Goal: Task Accomplishment & Management: Complete application form

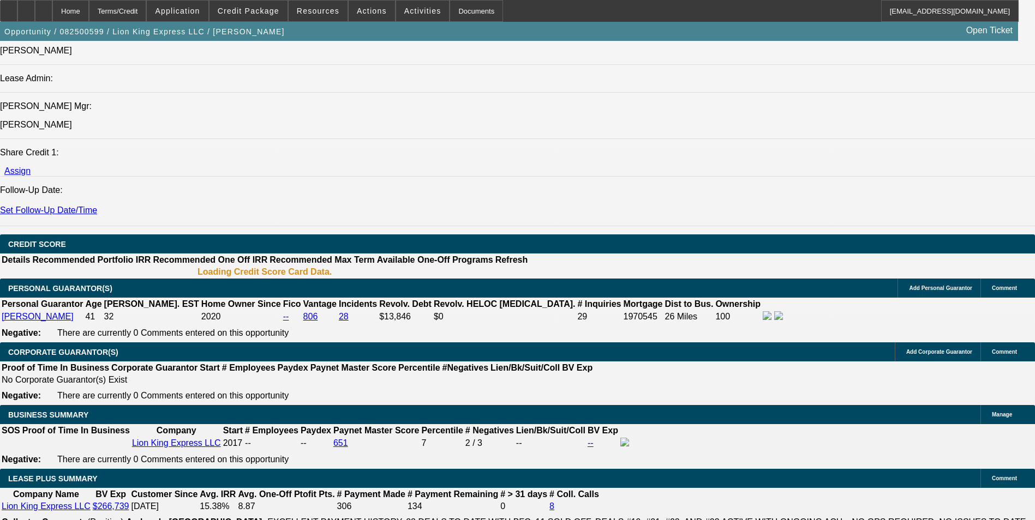
select select "0"
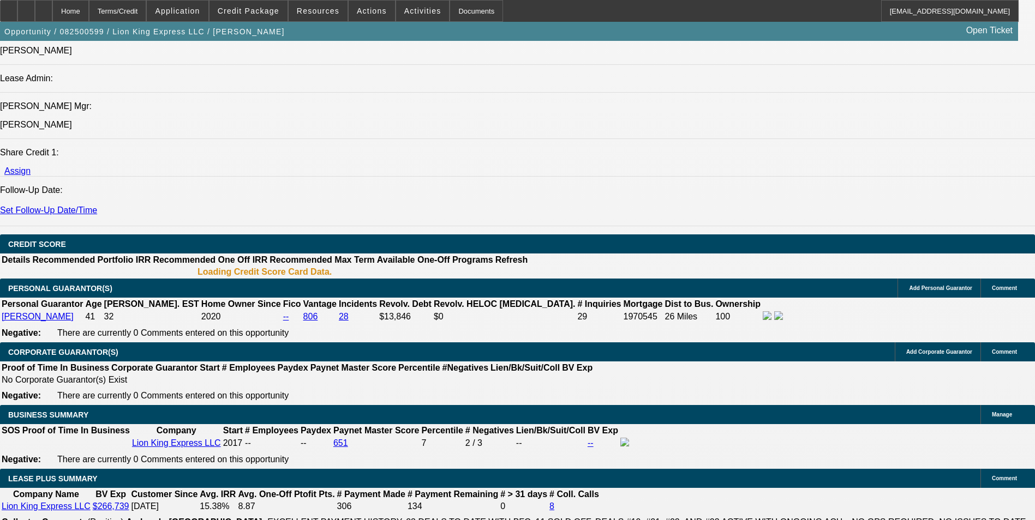
select select "0"
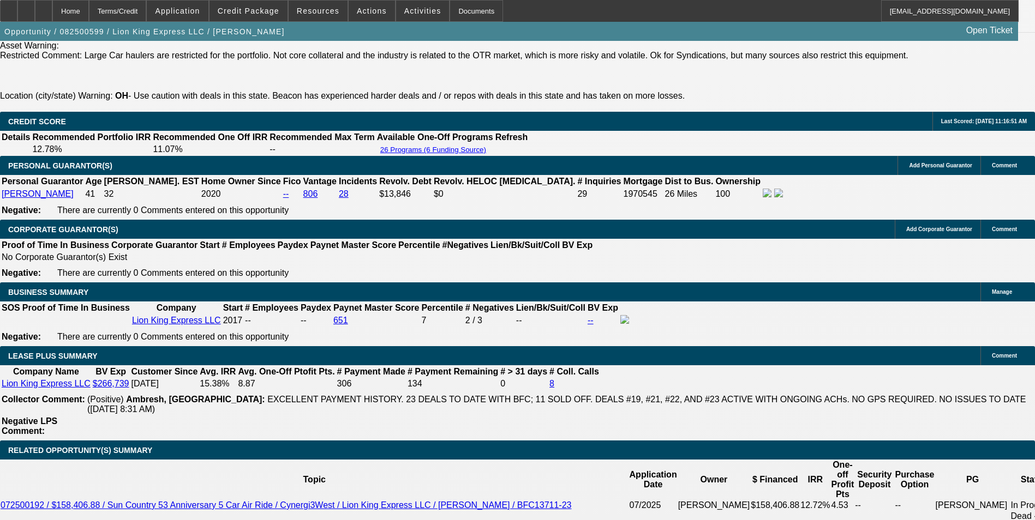
select select "1"
select select "6"
select select "1"
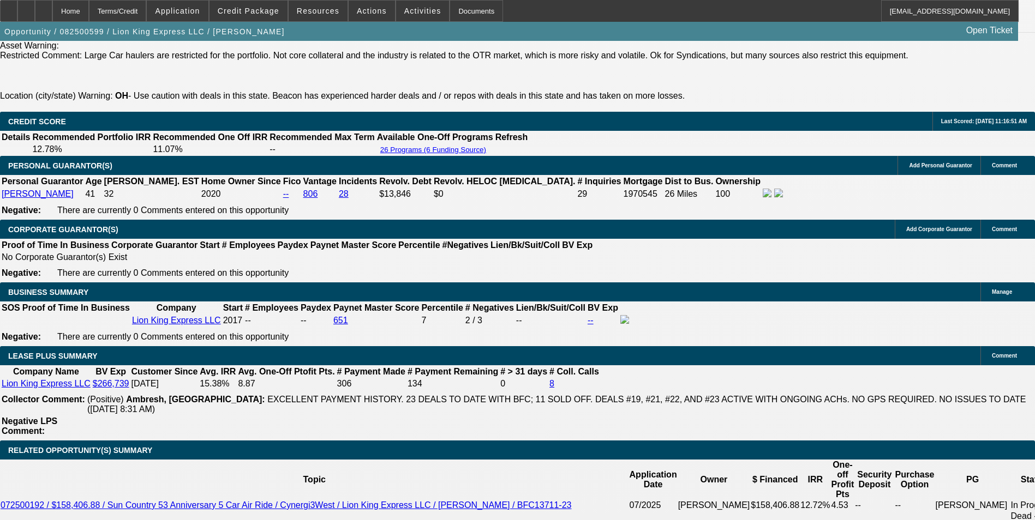
select select "6"
select select "1"
select select "6"
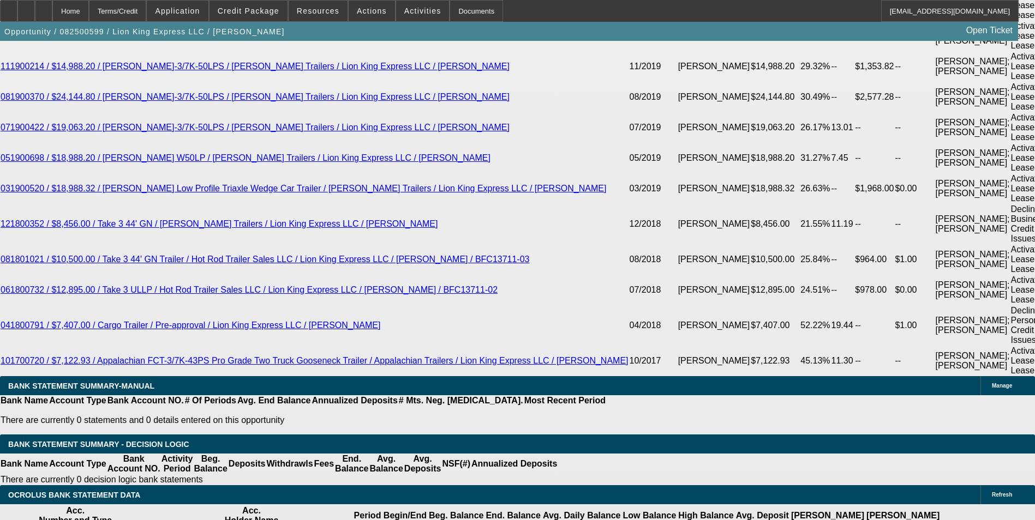
scroll to position [2391, 0]
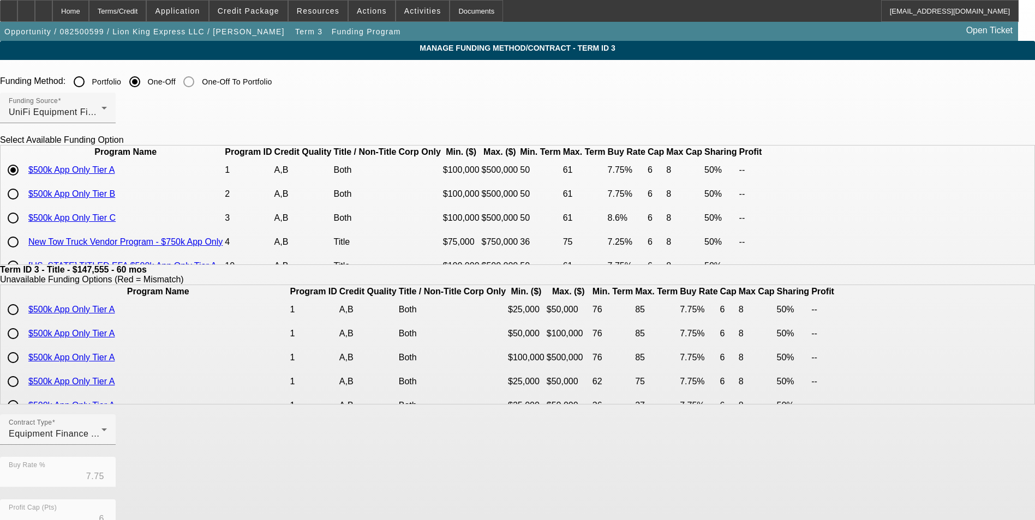
click at [24, 229] on input "radio" at bounding box center [13, 218] width 22 height 22
radio input "true"
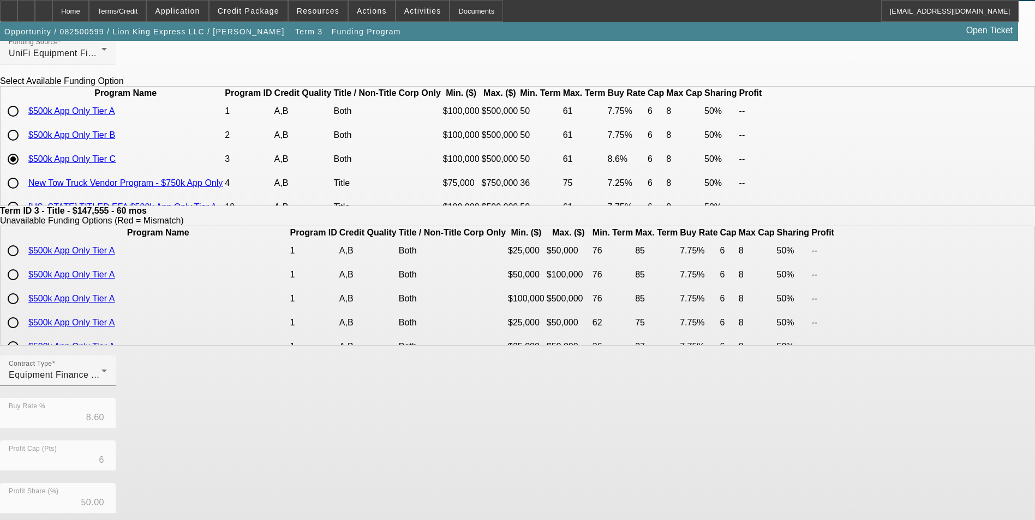
scroll to position [234, 0]
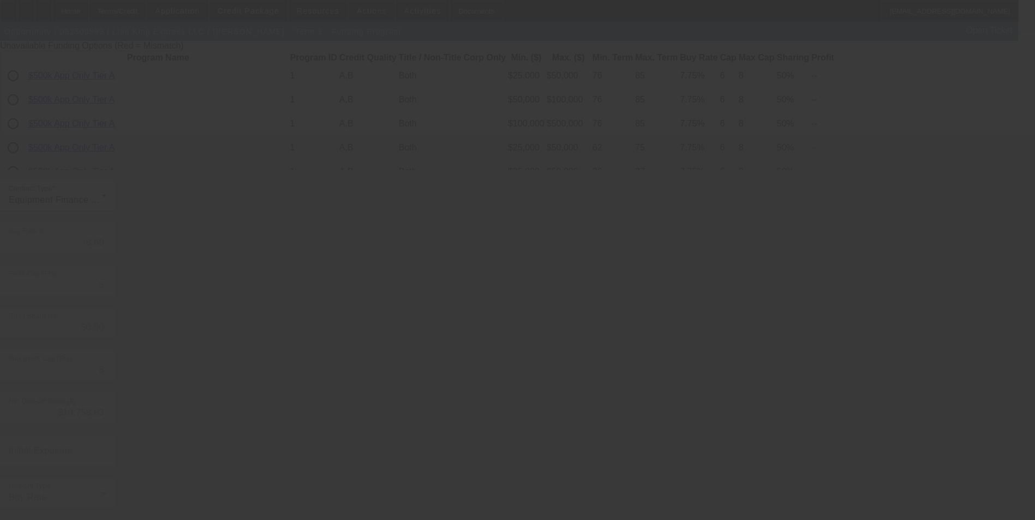
type input "7.75"
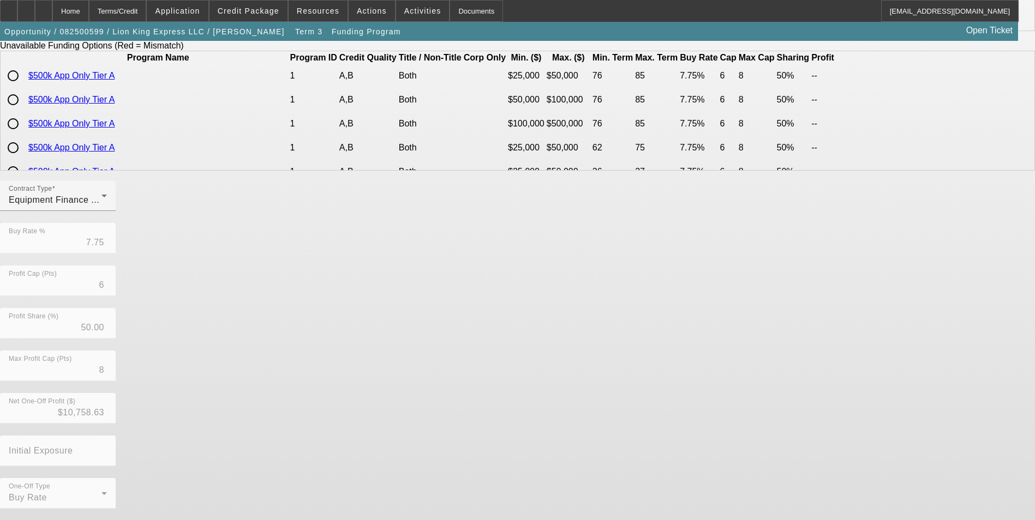
scroll to position [0, 0]
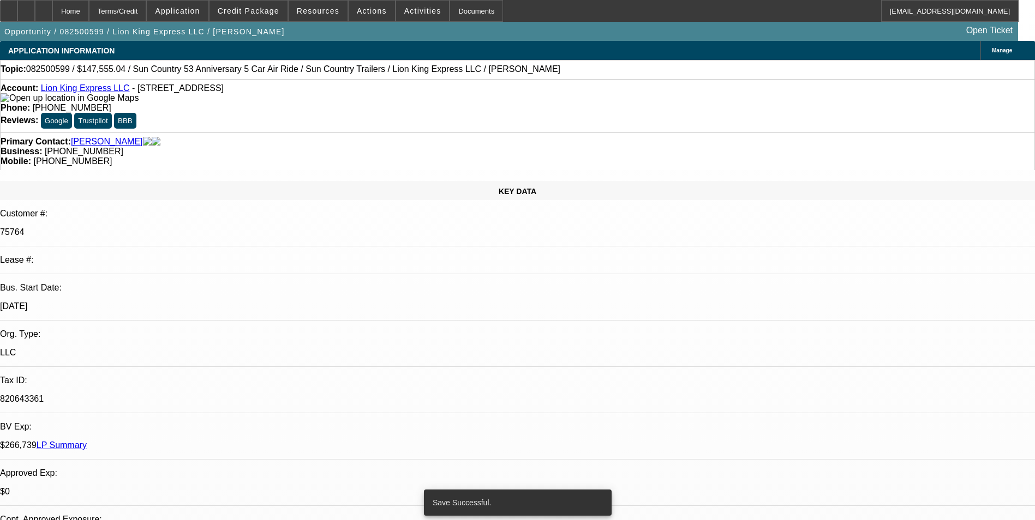
select select "0"
select select "6"
select select "0"
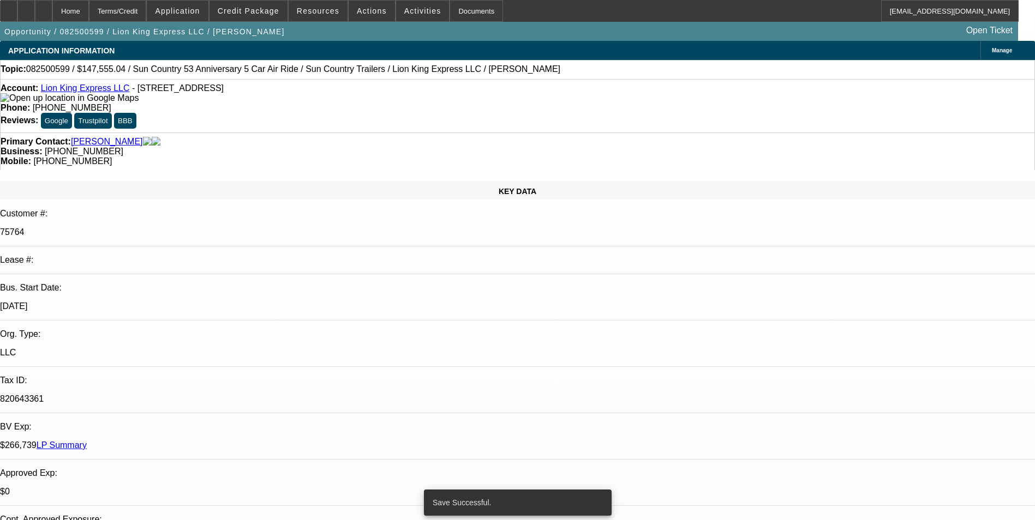
select select "0"
select select "6"
select select "0"
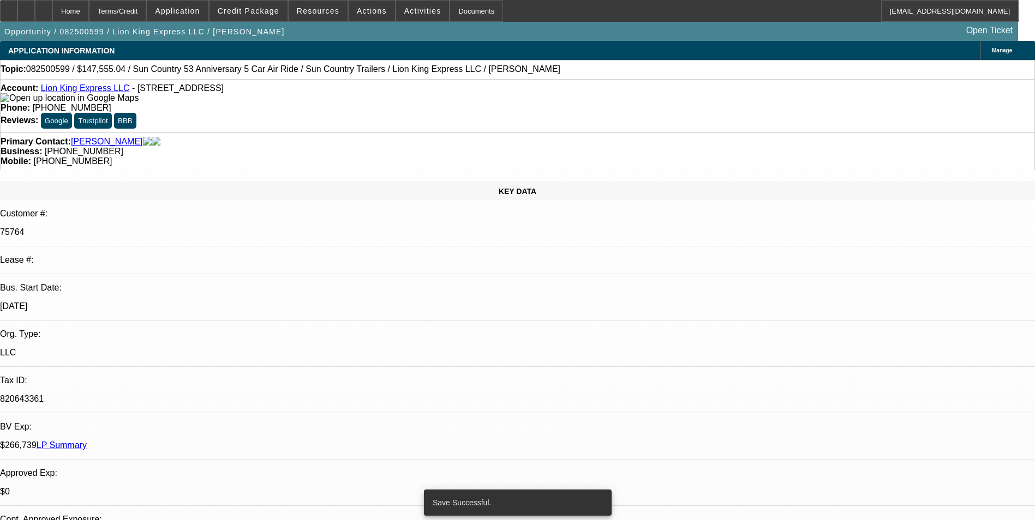
select select "0"
select select "6"
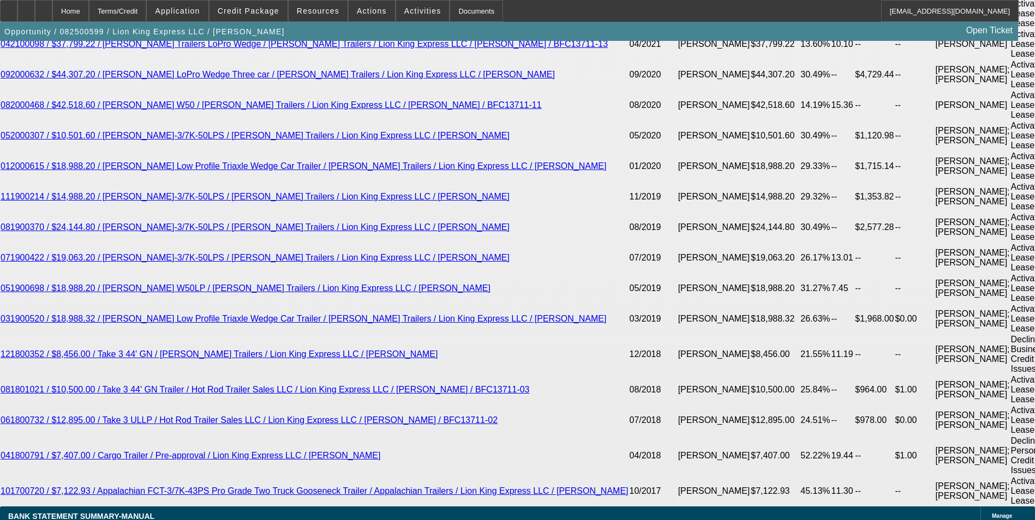
scroll to position [2673, 0]
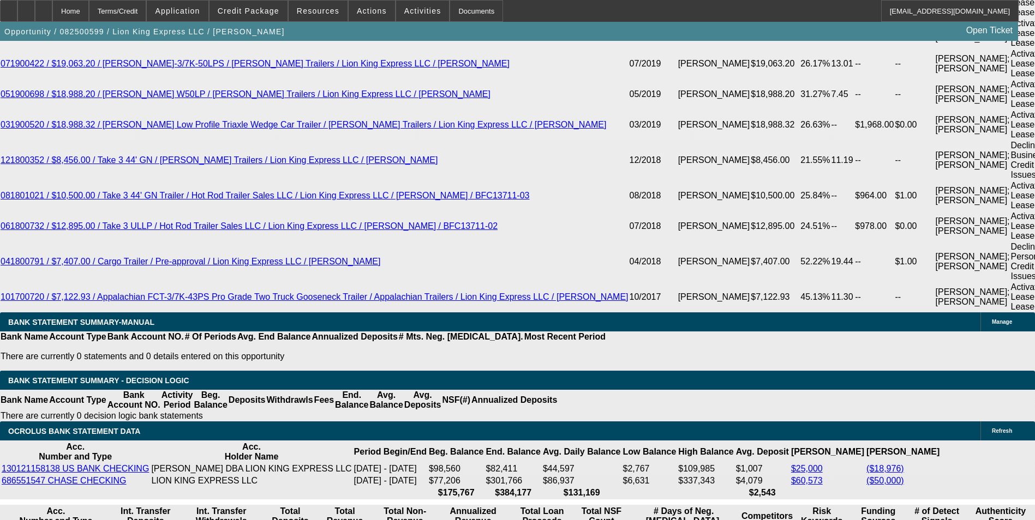
drag, startPoint x: 232, startPoint y: 120, endPoint x: 268, endPoint y: 121, distance: 35.5
type input "UNKNOWN"
type input "1"
type input "$2,522.27"
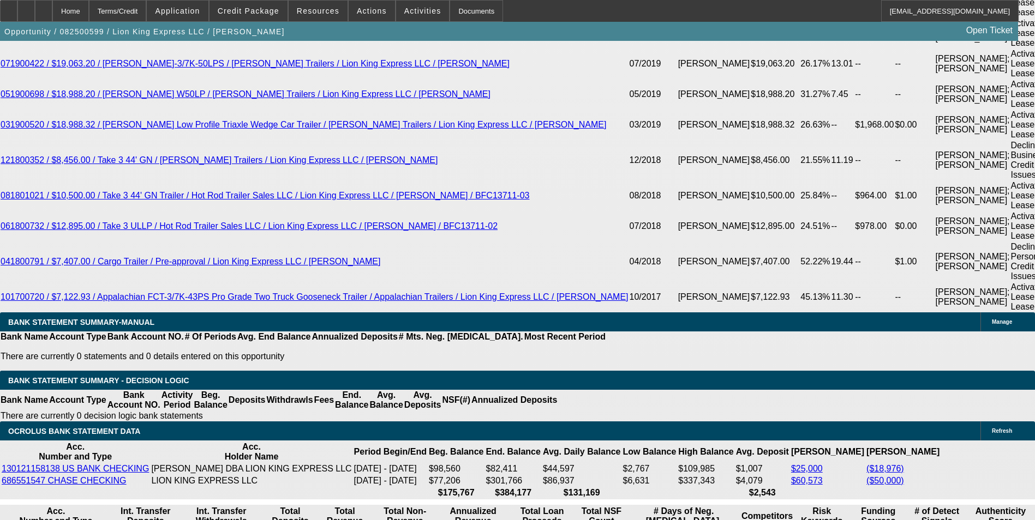
type input "10."
type input "$3,135.11"
type input "10.8"
type input "$3,193.51"
type input "10.8"
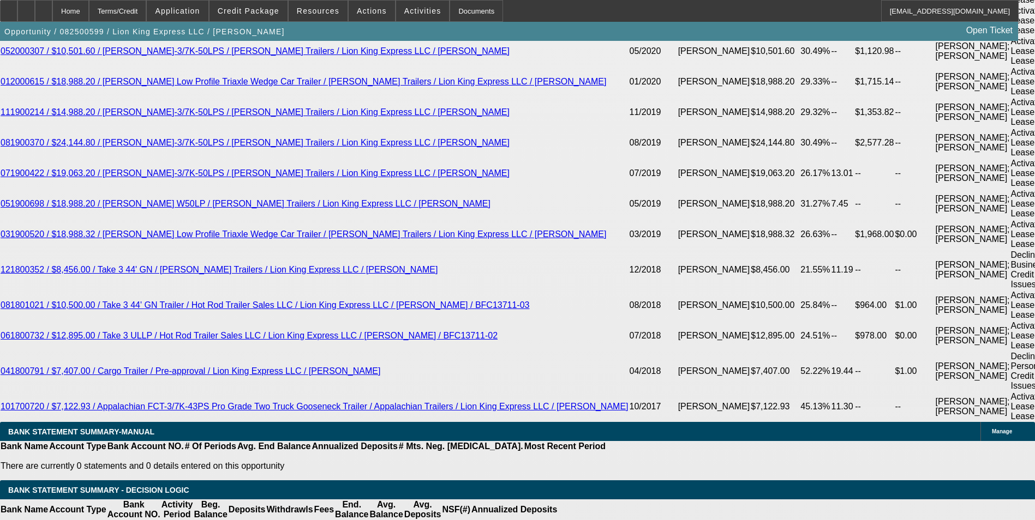
scroll to position [2400, 0]
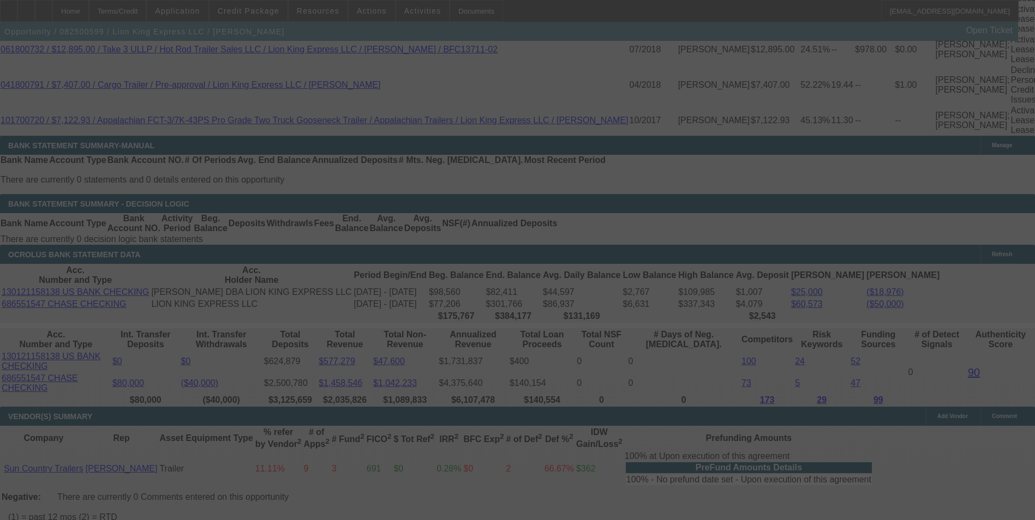
scroll to position [2855, 0]
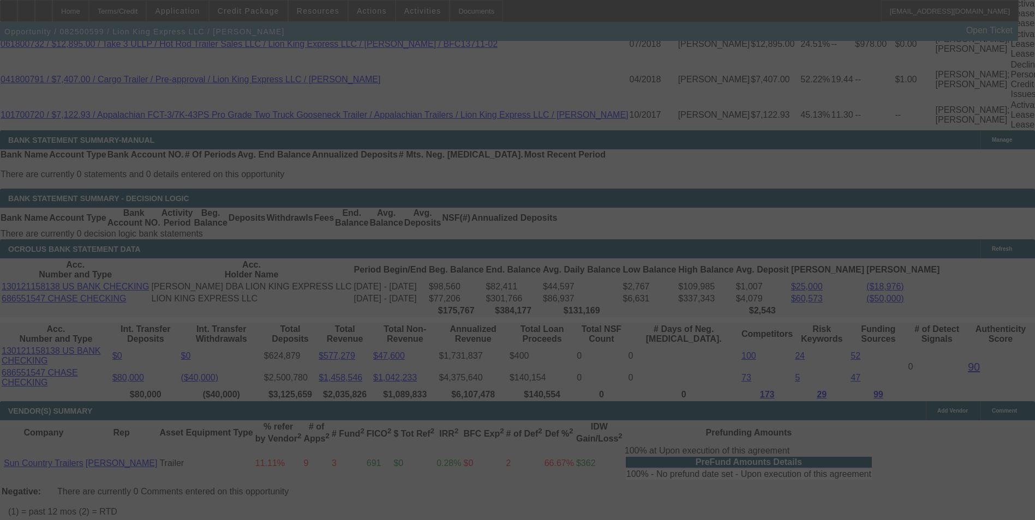
select select "0"
select select "6"
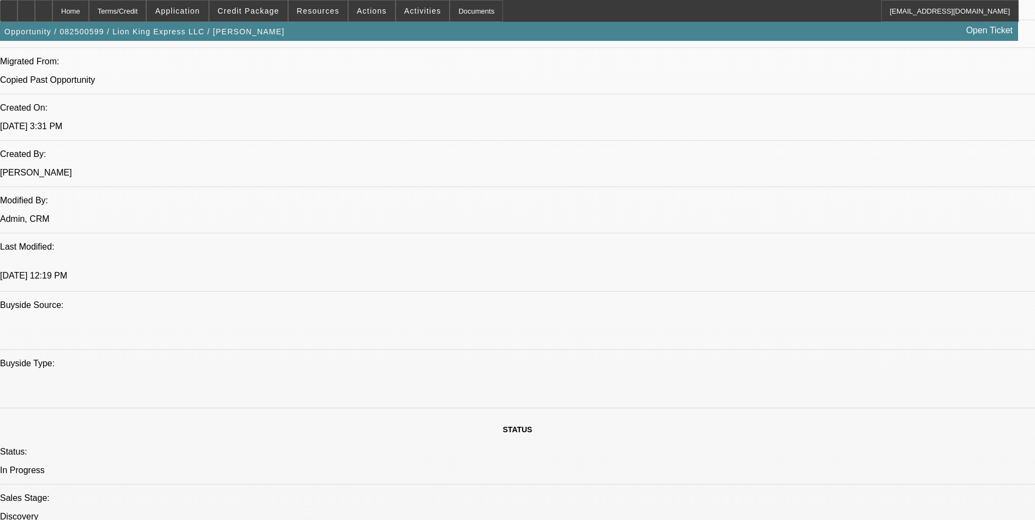
scroll to position [728, 0]
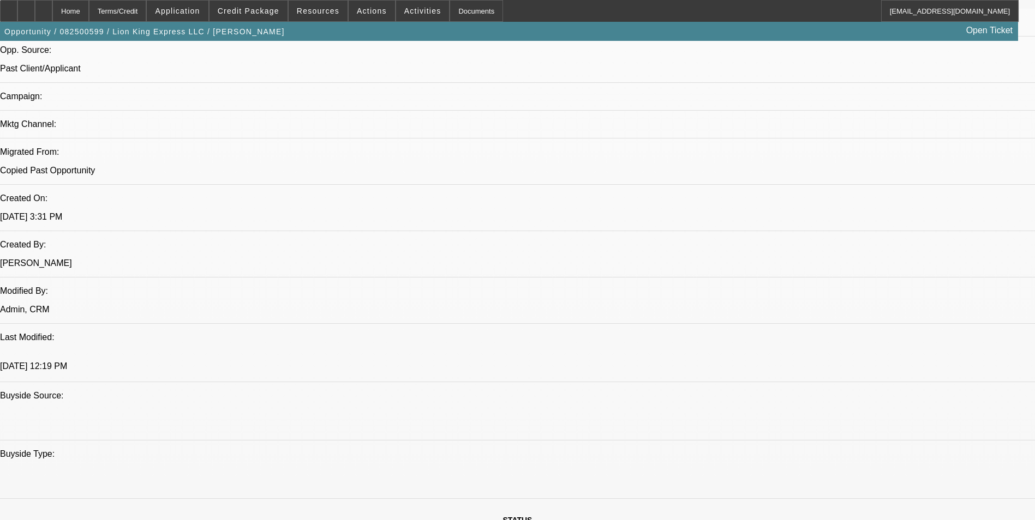
click at [241, 3] on span at bounding box center [248, 11] width 78 height 26
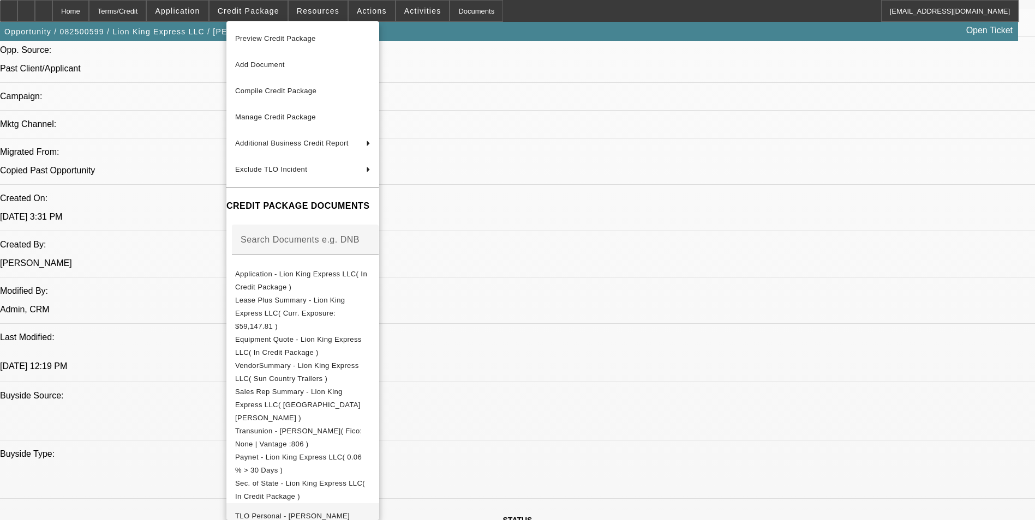
click at [352, 510] on span "TLO Personal - Kostenko, George" at bounding box center [302, 516] width 135 height 13
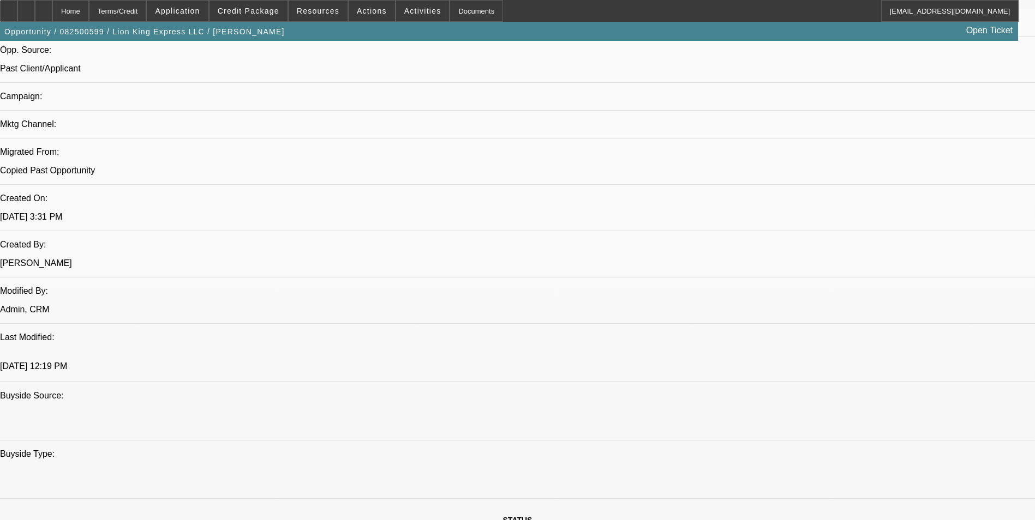
scroll to position [0, 0]
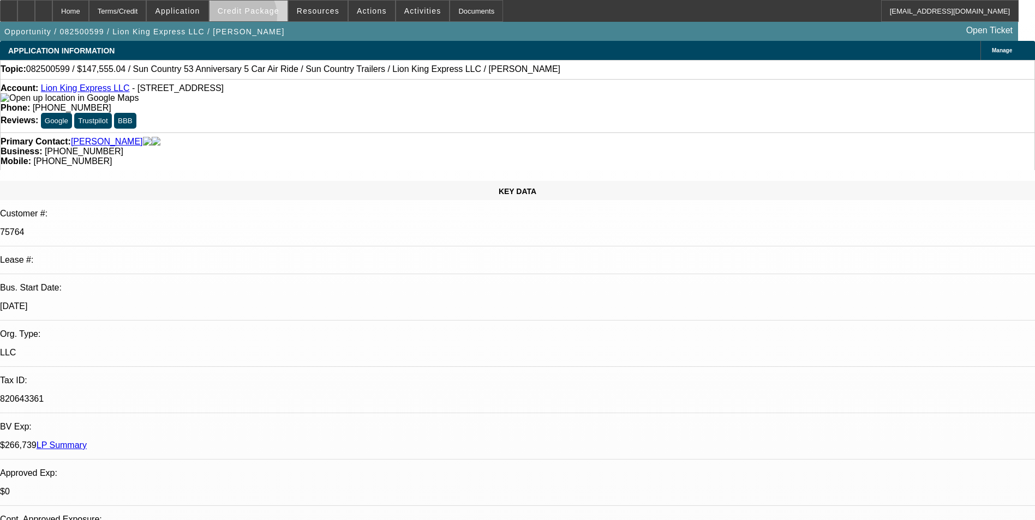
click at [255, 19] on span at bounding box center [248, 11] width 78 height 26
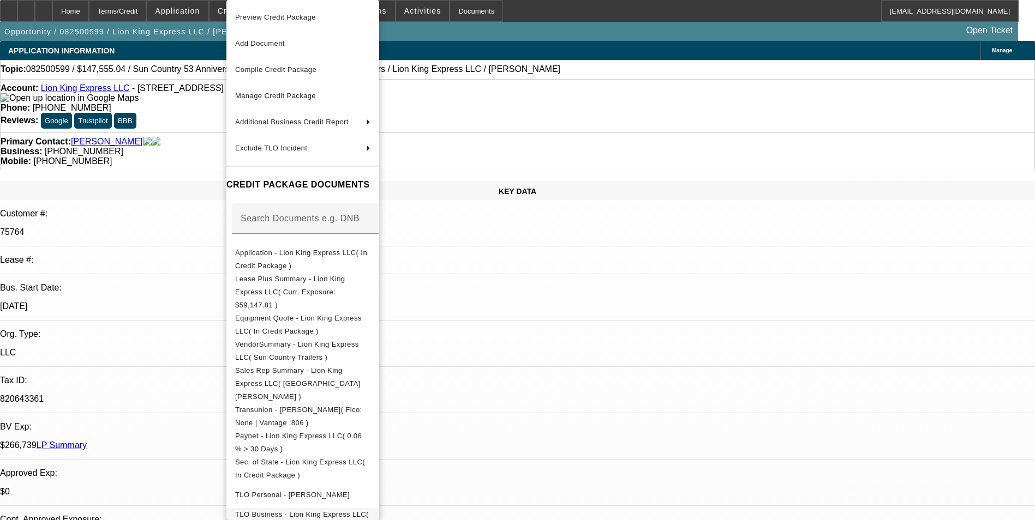
click at [369, 511] on span "TLO Business - Lion King Express LLC( List of Similar )" at bounding box center [302, 521] width 134 height 21
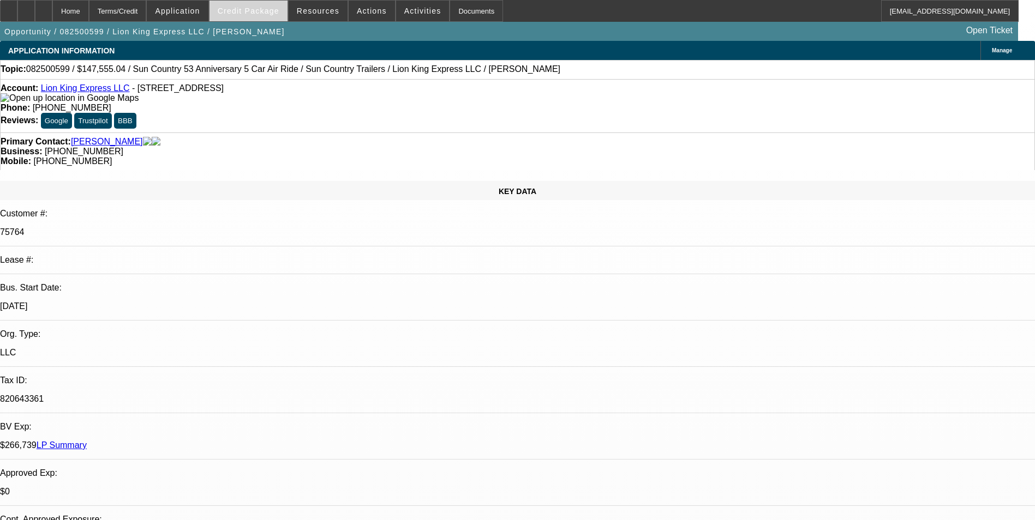
click at [284, 13] on span at bounding box center [248, 11] width 78 height 26
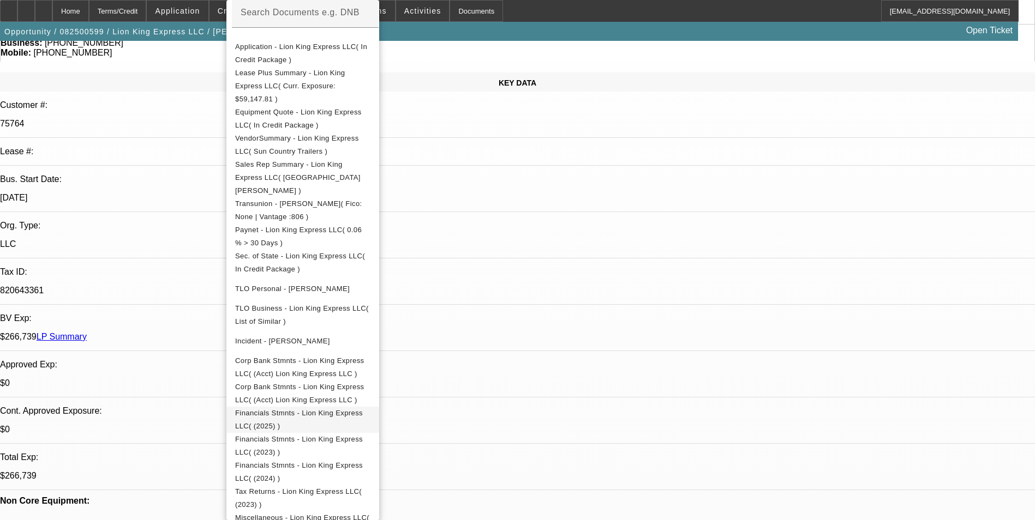
scroll to position [109, 0]
click at [338, 335] on span "Incident - Kostenko, George" at bounding box center [302, 341] width 135 height 13
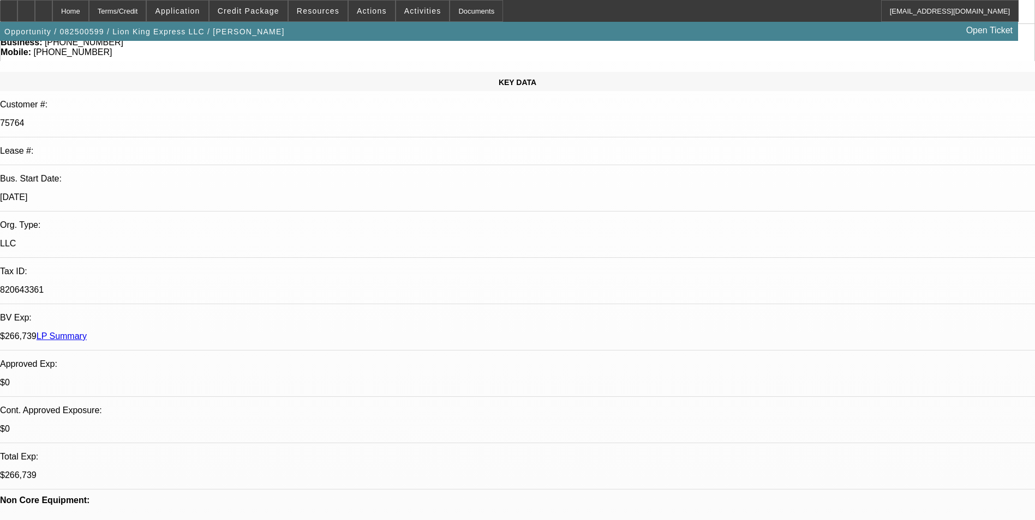
scroll to position [0, 0]
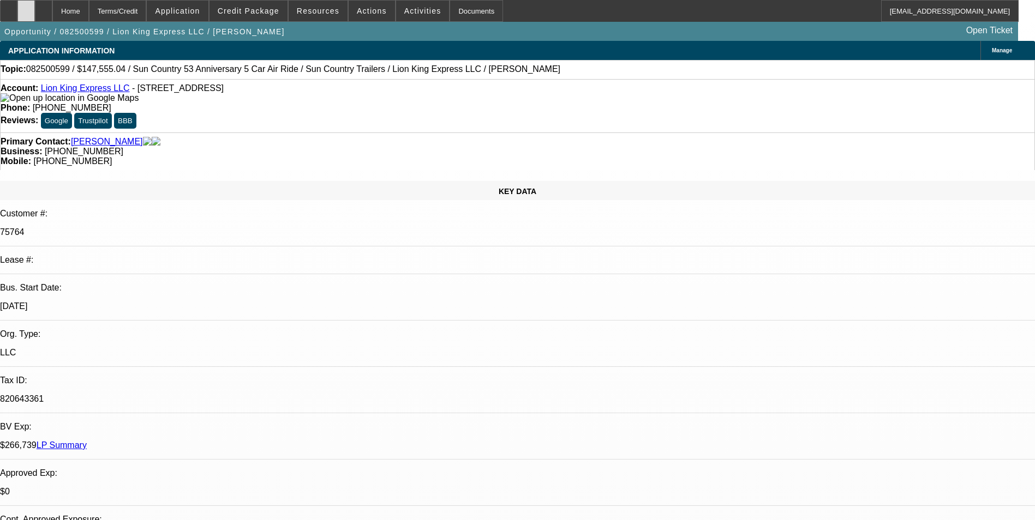
click at [26, 7] on icon at bounding box center [26, 7] width 0 height 0
click at [271, 15] on span "Credit Package" at bounding box center [249, 11] width 62 height 9
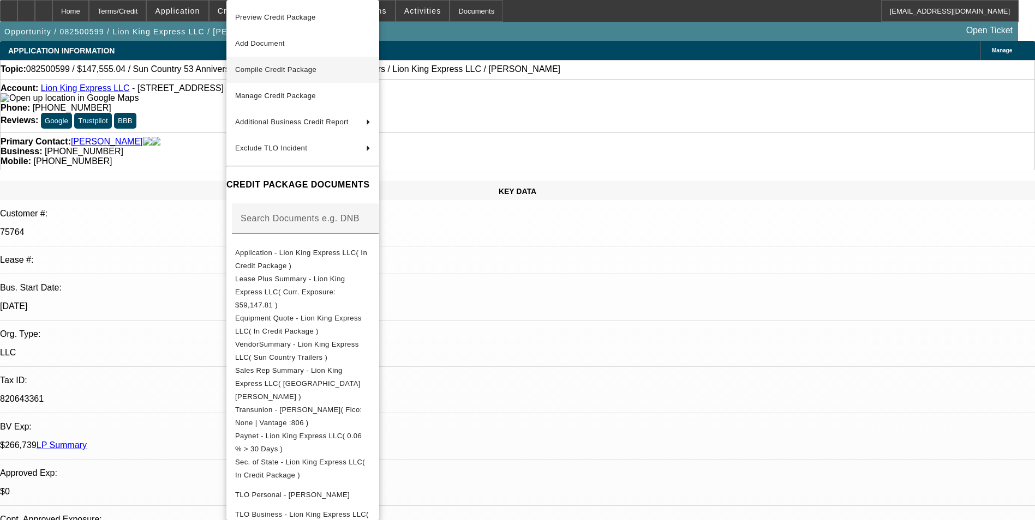
click at [271, 69] on span "Compile Credit Package" at bounding box center [275, 69] width 81 height 8
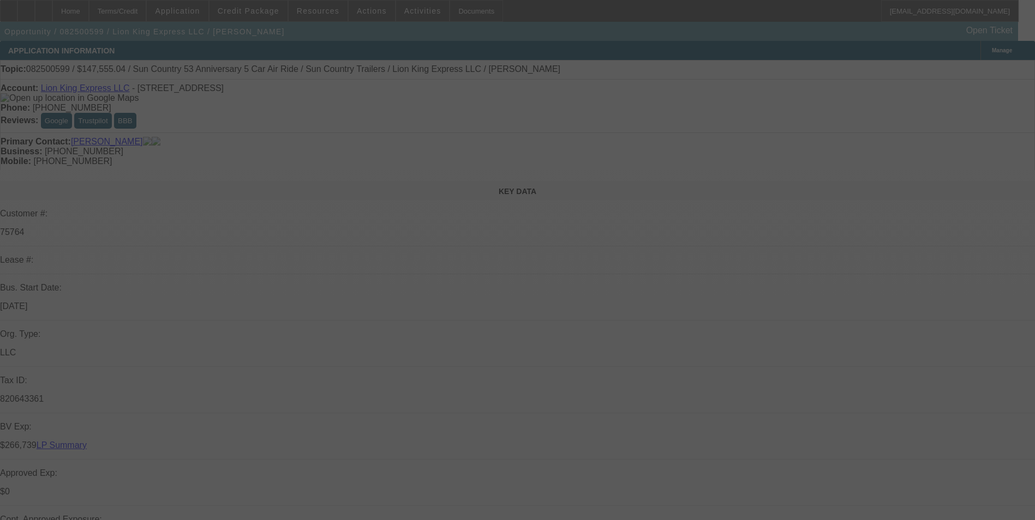
select select "0"
select select "6"
select select "0"
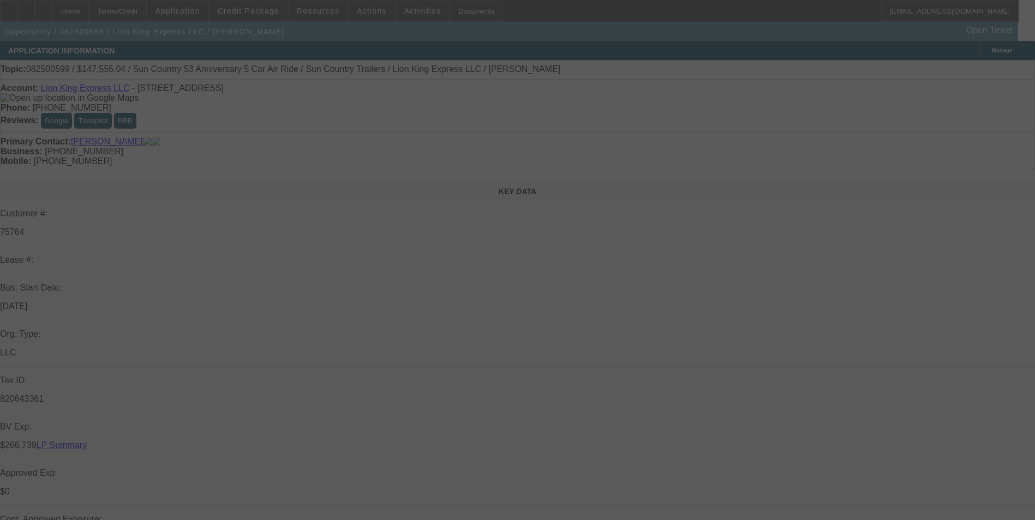
select select "0"
select select "6"
select select "0"
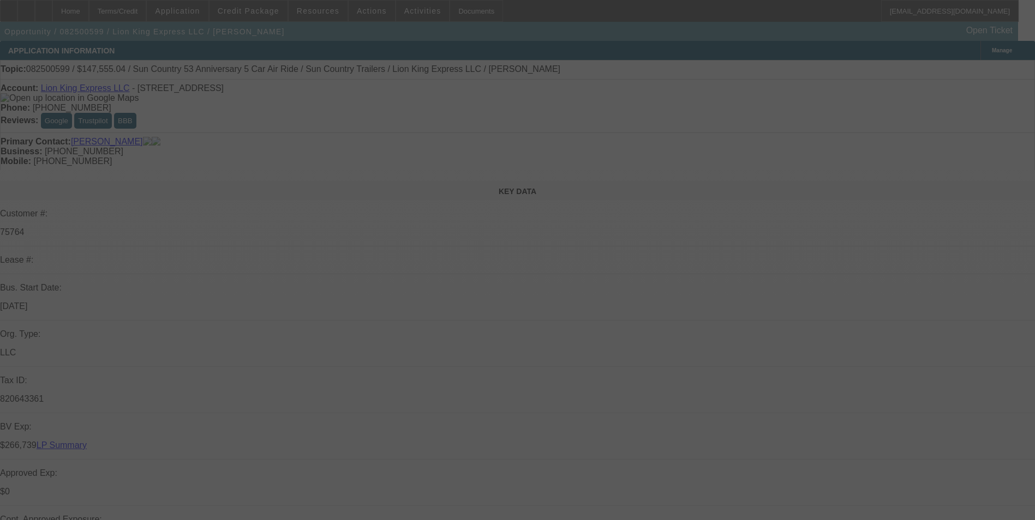
select select "0"
select select "6"
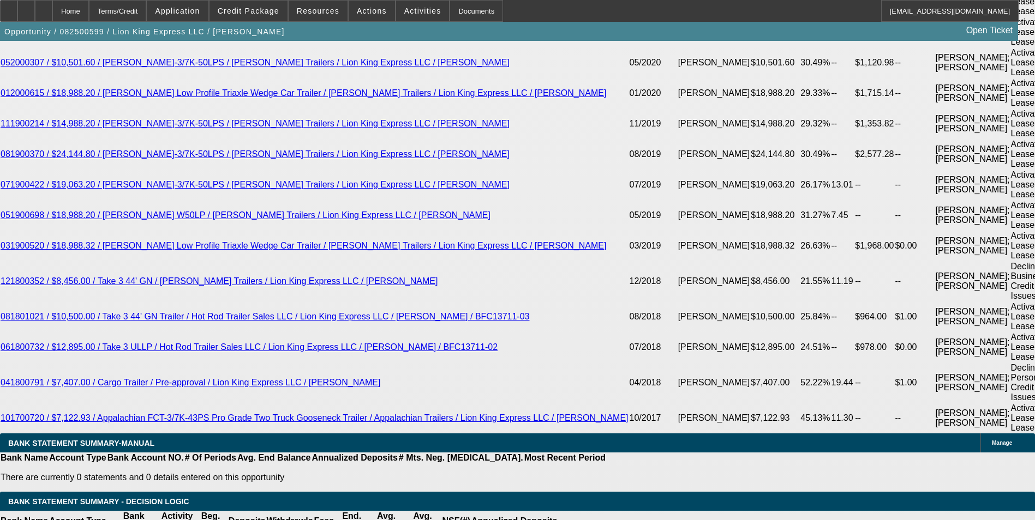
scroll to position [2560, 0]
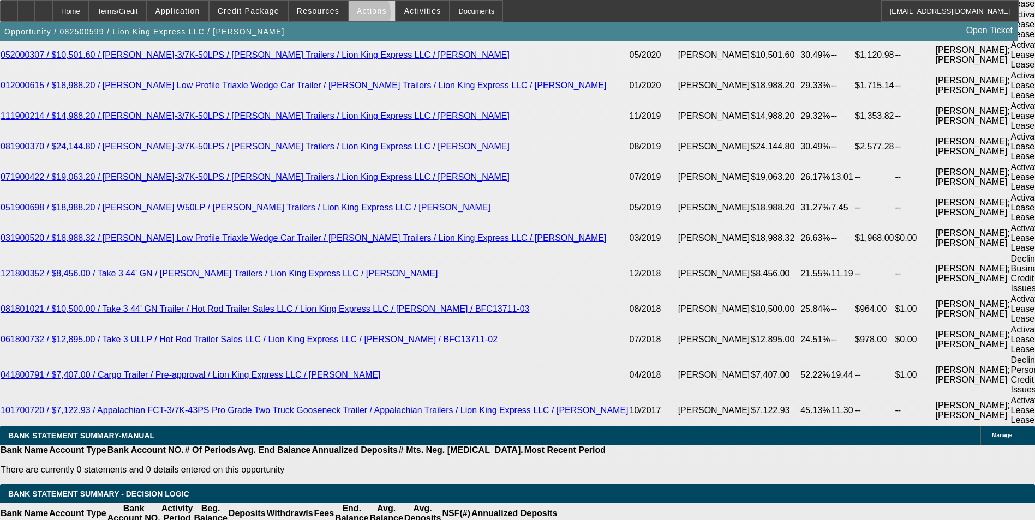
click at [352, 16] on span at bounding box center [372, 11] width 46 height 26
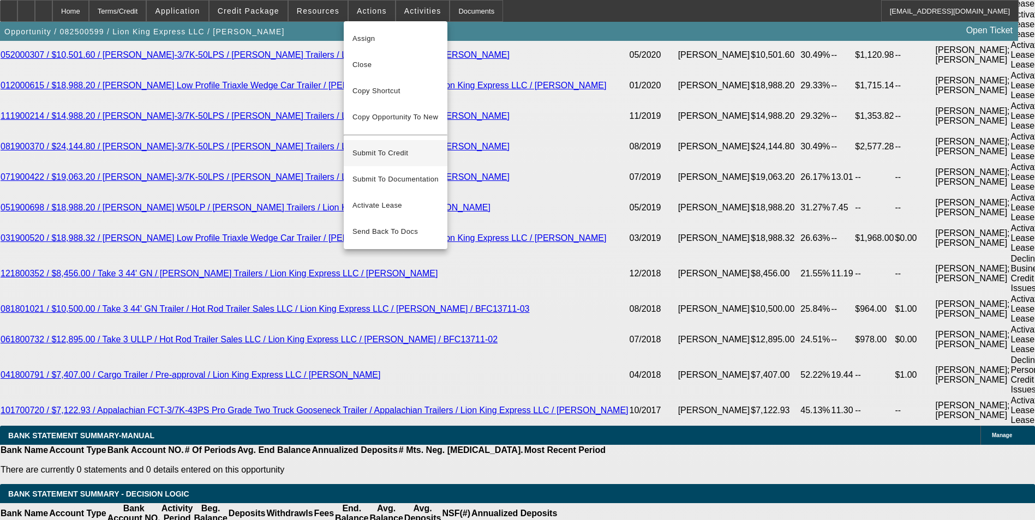
scroll to position [2450, 0]
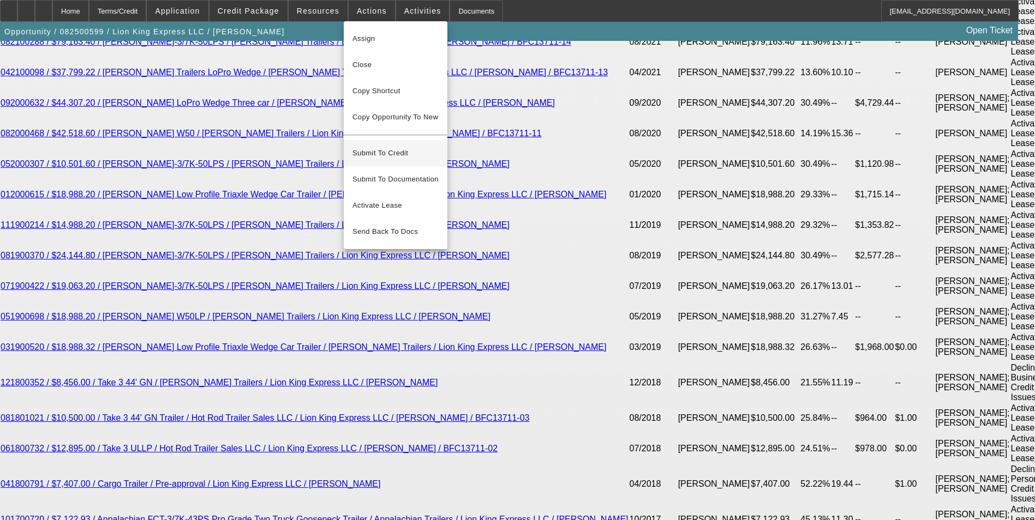
click at [391, 147] on span "Submit To Credit" at bounding box center [395, 153] width 86 height 13
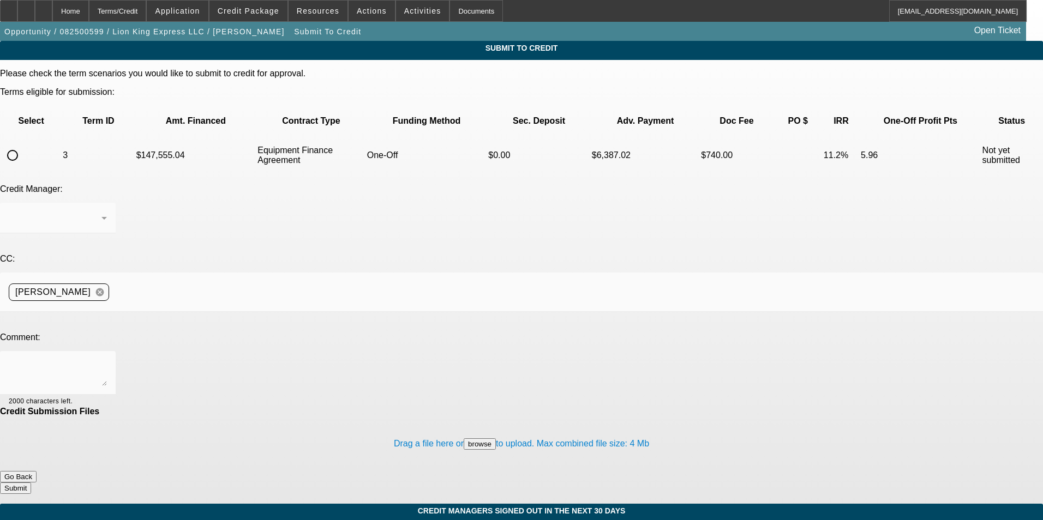
click at [23, 145] on input "radio" at bounding box center [13, 156] width 22 height 22
radio input "true"
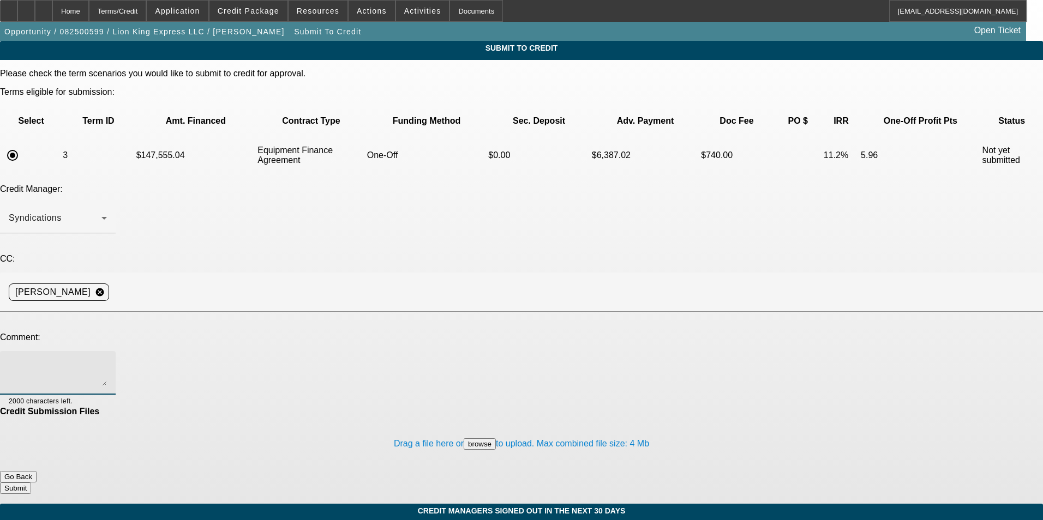
click at [107, 360] on textarea at bounding box center [58, 373] width 98 height 26
type textarea "I"
type textarea "W"
drag, startPoint x: 534, startPoint y: 279, endPoint x: 537, endPoint y: 271, distance: 8.8
click at [107, 360] on textarea "Lien releases are in the file, they only had the two, we have no clue why the $…" at bounding box center [58, 373] width 98 height 26
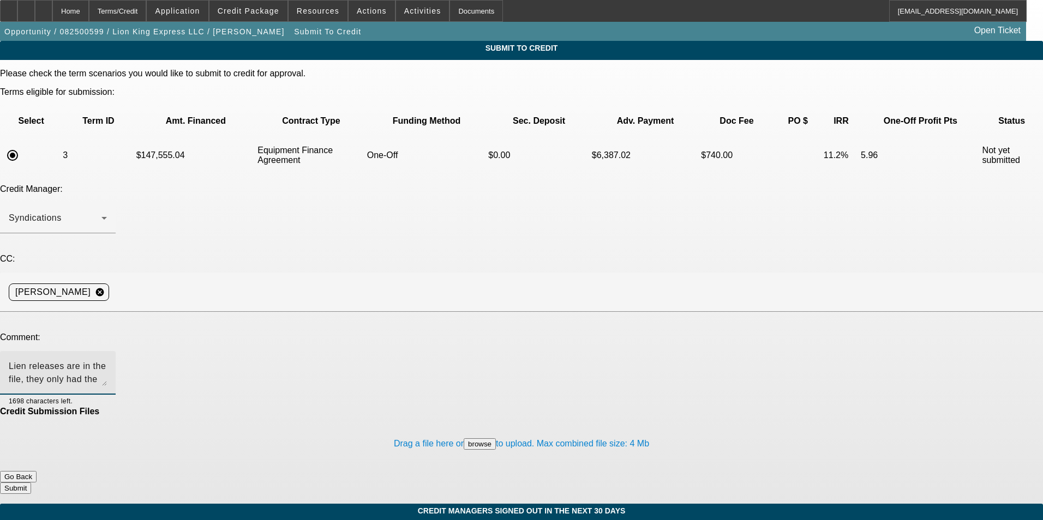
drag, startPoint x: 600, startPoint y: 279, endPoint x: 536, endPoint y: 278, distance: 63.8
click at [107, 360] on textarea "Lien releases are in the file, they only had the two, we have no clue why the $…" at bounding box center [58, 373] width 98 height 26
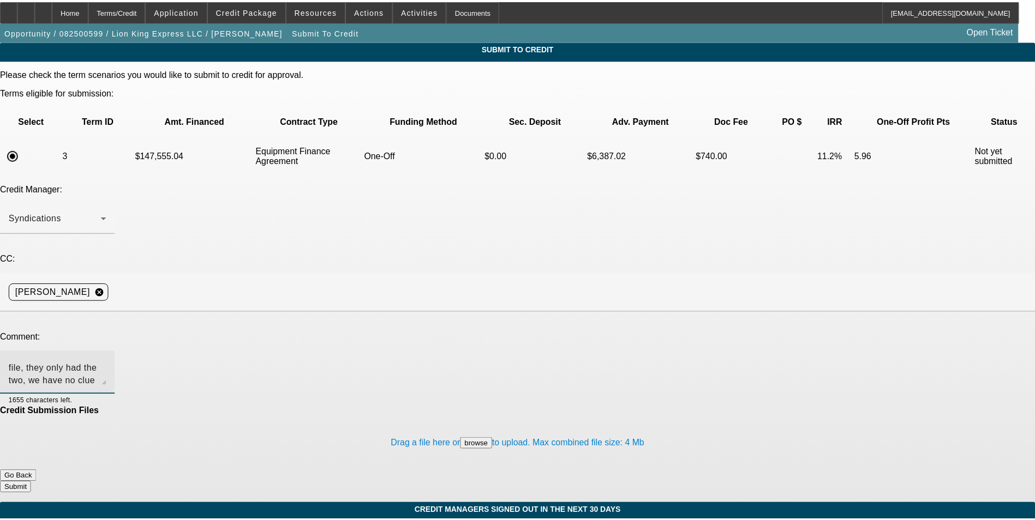
scroll to position [13, 0]
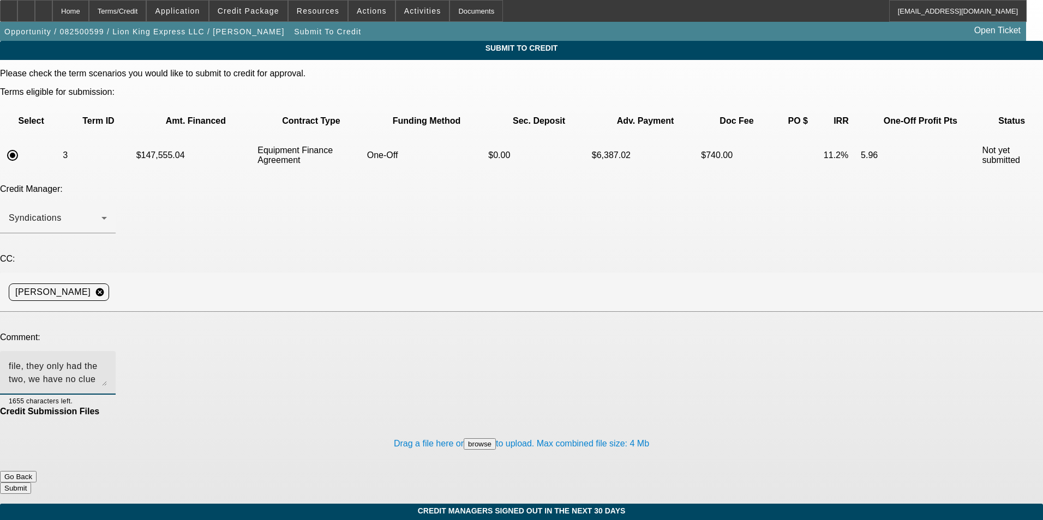
drag, startPoint x: 225, startPoint y: 283, endPoint x: 162, endPoint y: 280, distance: 62.8
click at [107, 360] on textarea "Lien releases are in the file, they only had the two, we have no clue why the $…" at bounding box center [58, 373] width 98 height 26
type textarea "Lien releases are in the file, they only had the two, we have no clue why the $…"
click at [31, 483] on button "Submit" at bounding box center [15, 488] width 31 height 11
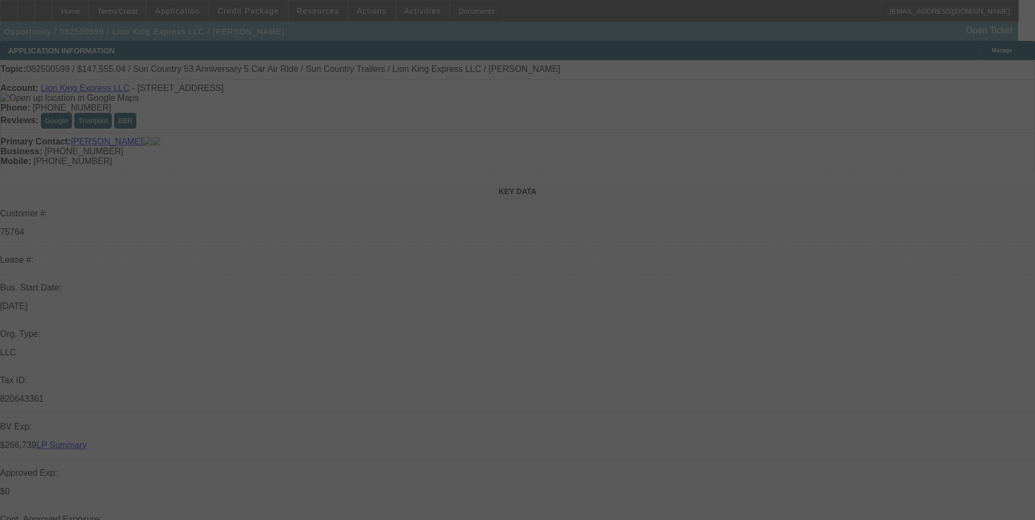
select select "0"
select select "6"
select select "0"
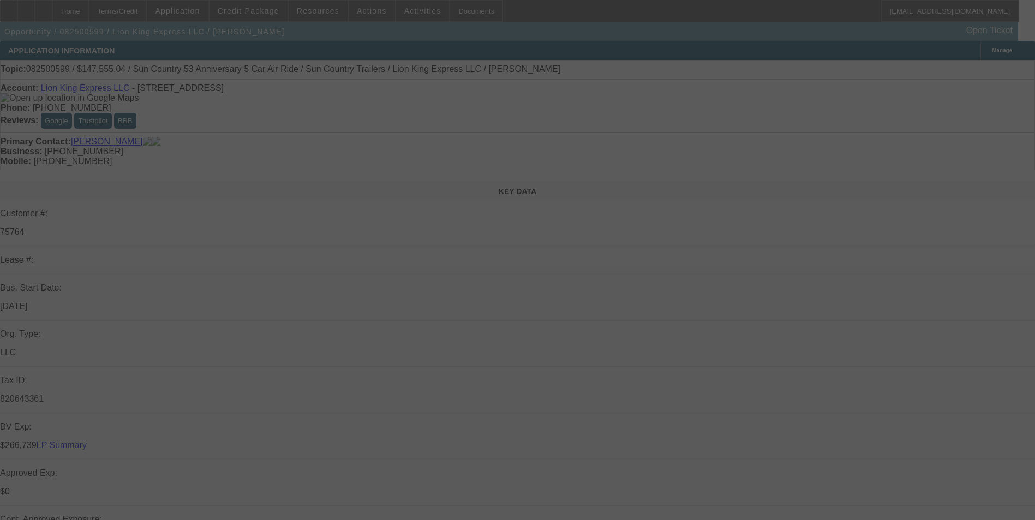
select select "0"
select select "6"
select select "0"
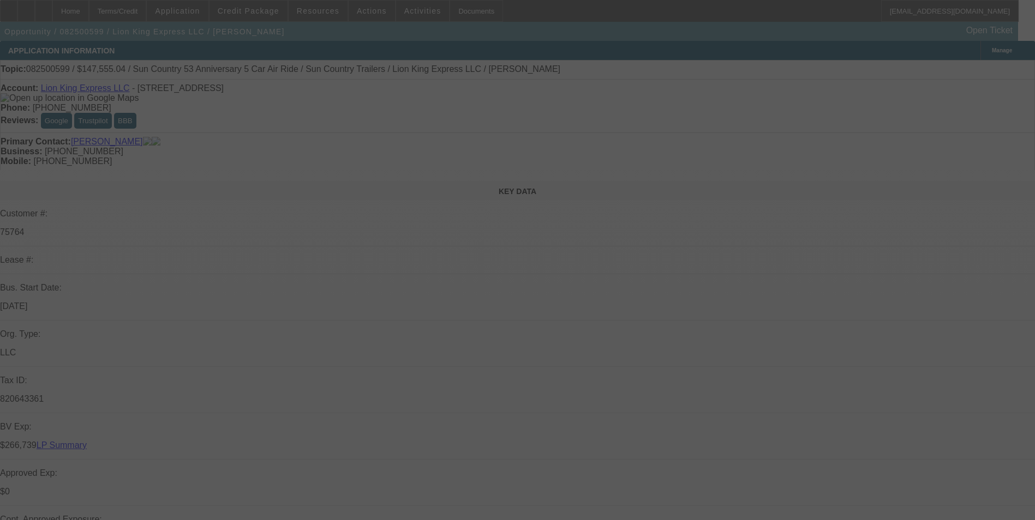
select select "0"
select select "6"
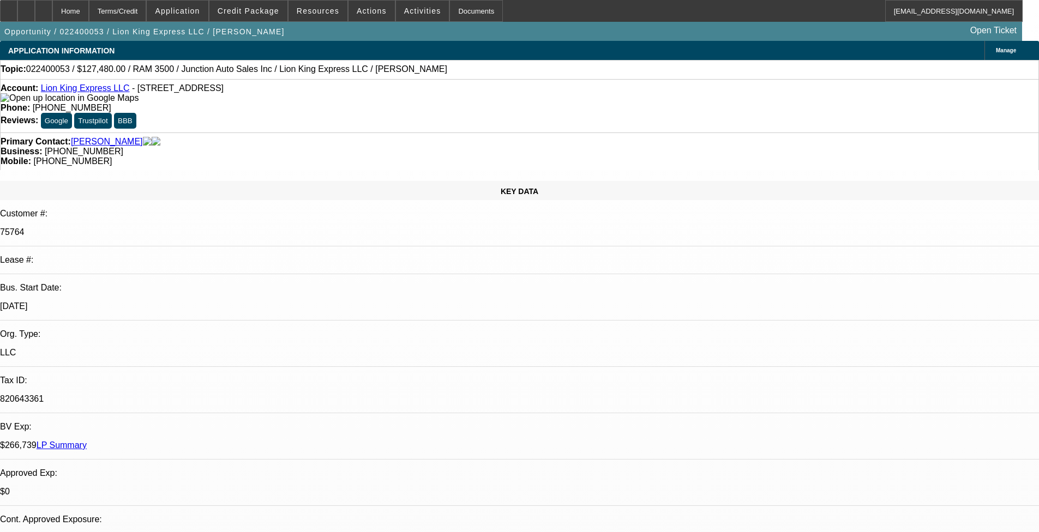
select select "0"
select select "2"
select select "0"
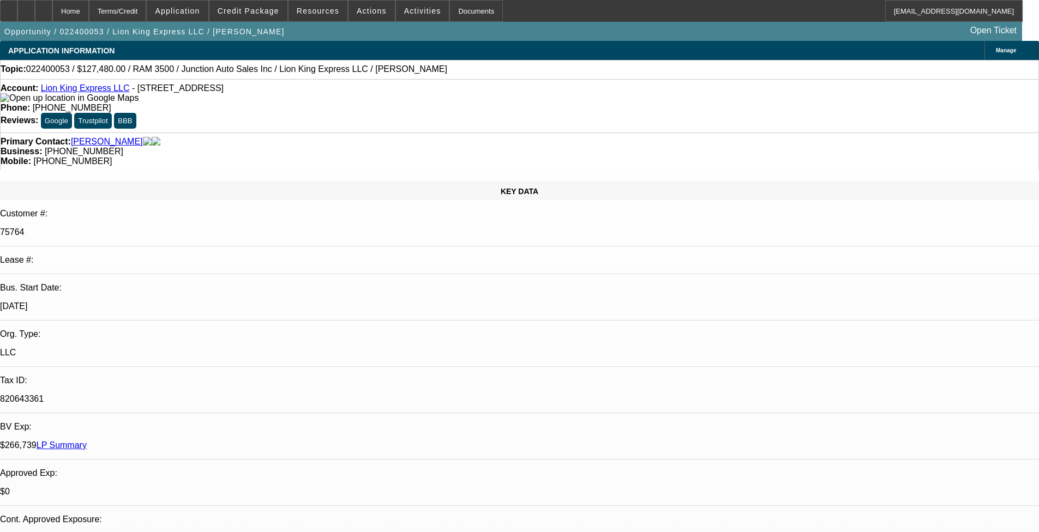
select select "0"
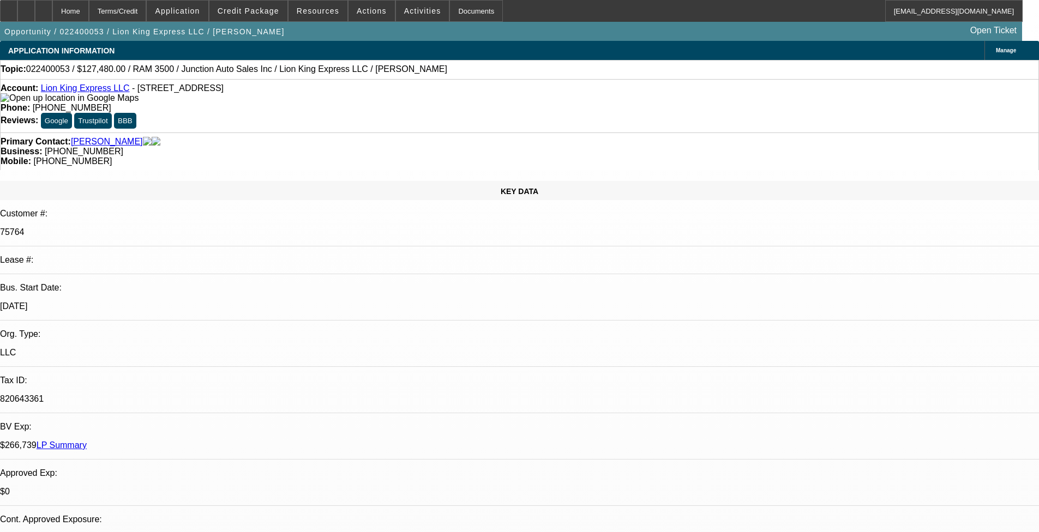
select select "0"
select select "1"
select select "2"
select select "6"
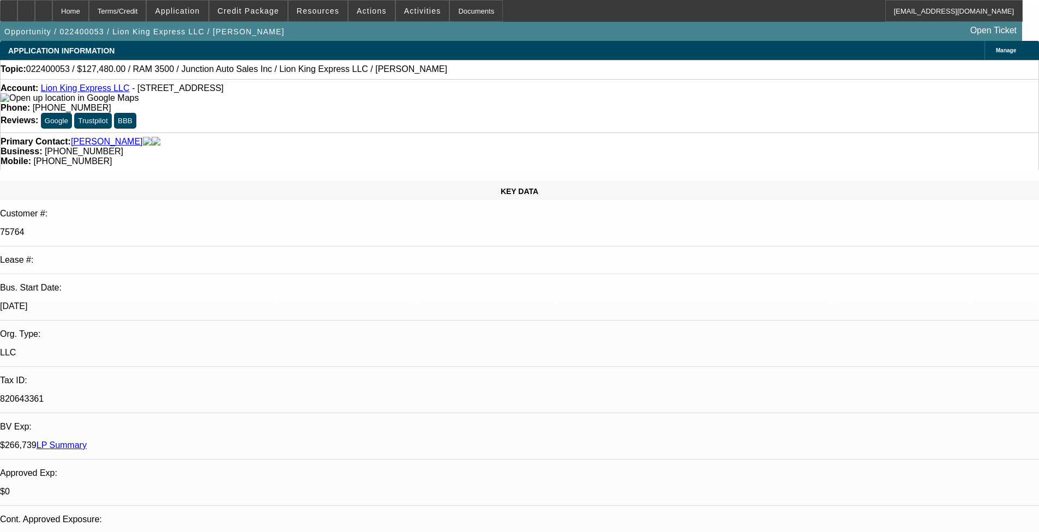
select select "1"
select select "6"
select select "1"
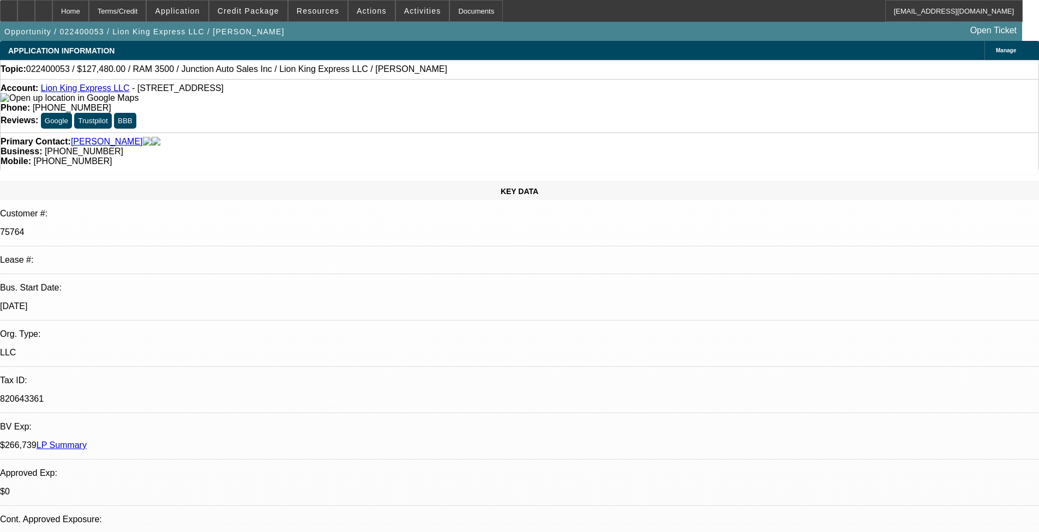
select select "6"
select select "1"
select select "6"
click at [253, 13] on span "Credit Package" at bounding box center [249, 11] width 62 height 9
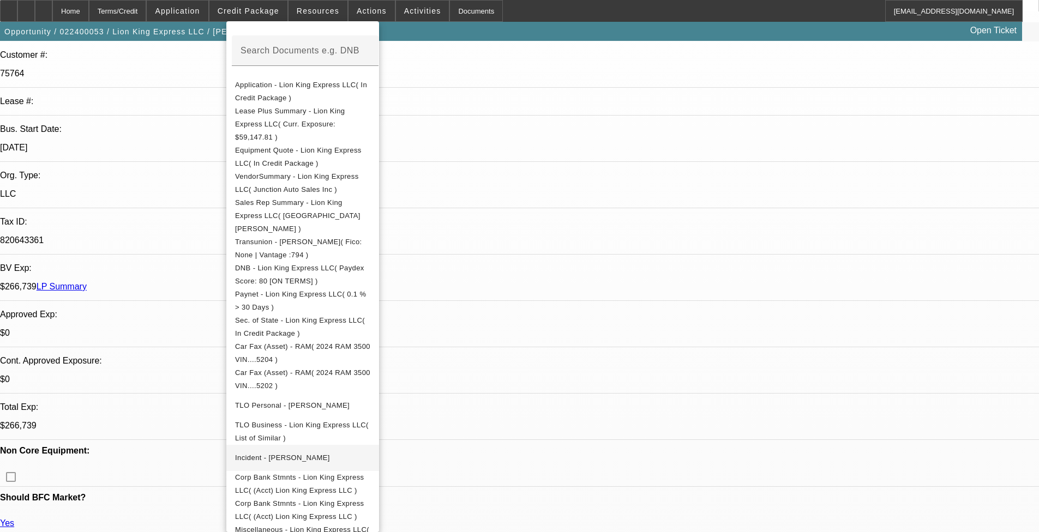
scroll to position [164, 0]
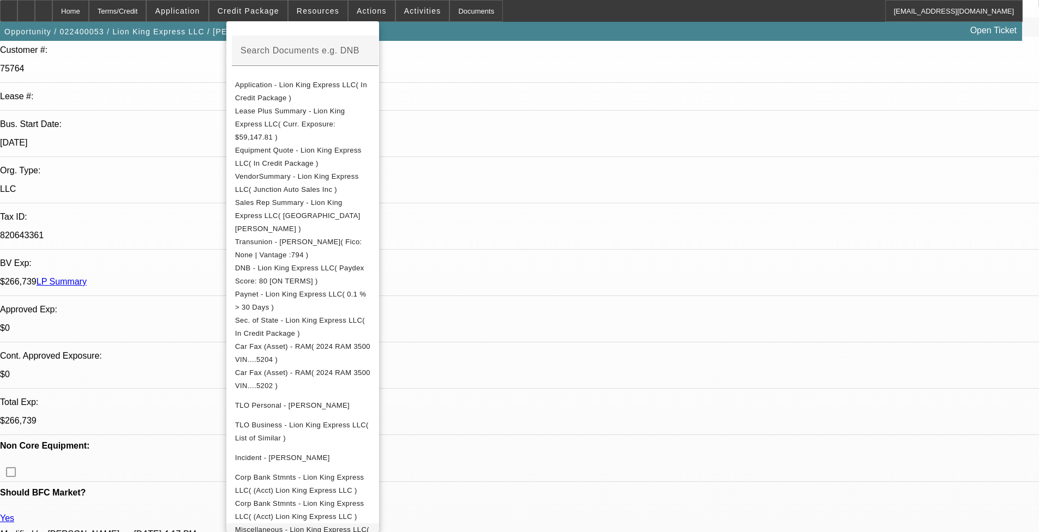
click at [369, 436] on span "Miscellaneous - Lion King Express LLC( PG name change )" at bounding box center [302, 536] width 134 height 21
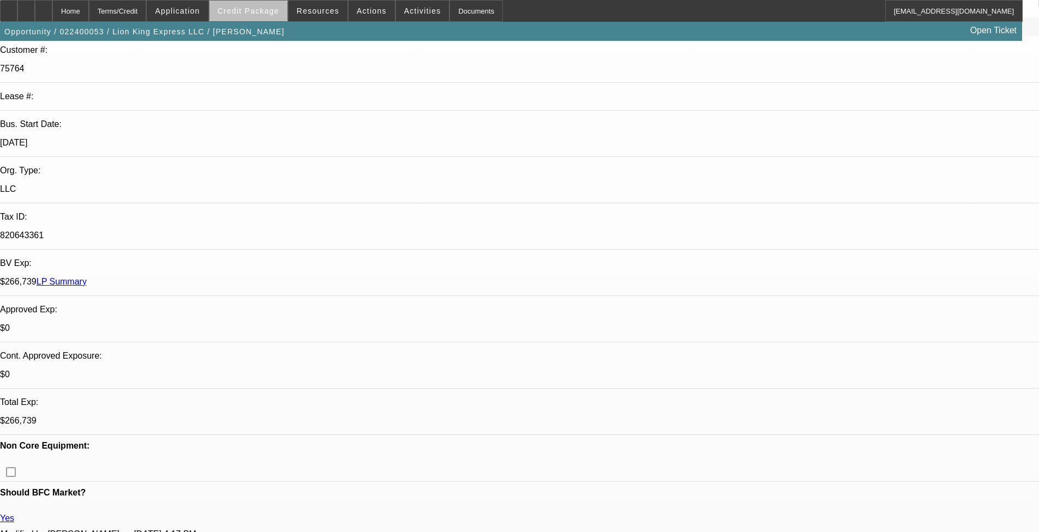
click at [268, 13] on span "Credit Package" at bounding box center [249, 11] width 62 height 9
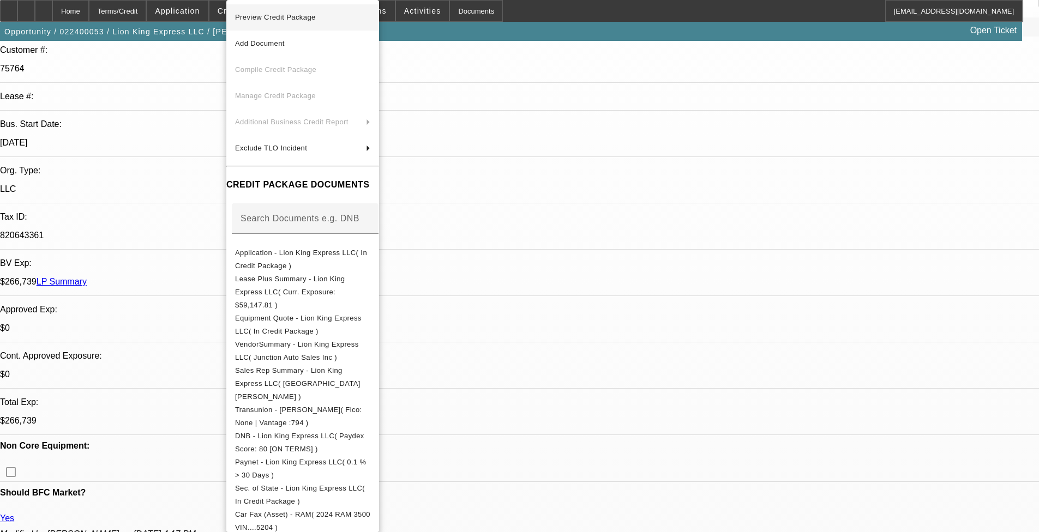
click at [269, 15] on span "Preview Credit Package" at bounding box center [275, 17] width 81 height 8
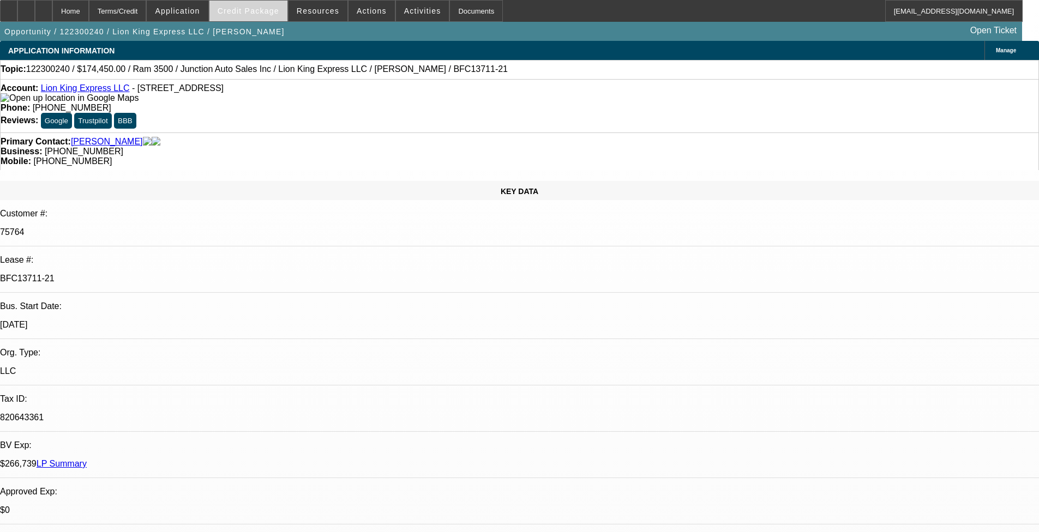
select select "0"
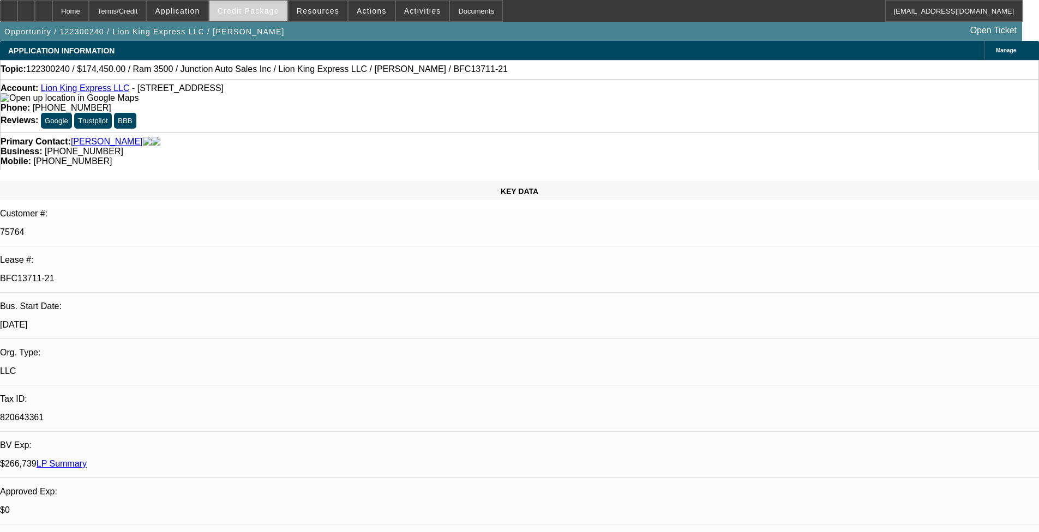
select select "0"
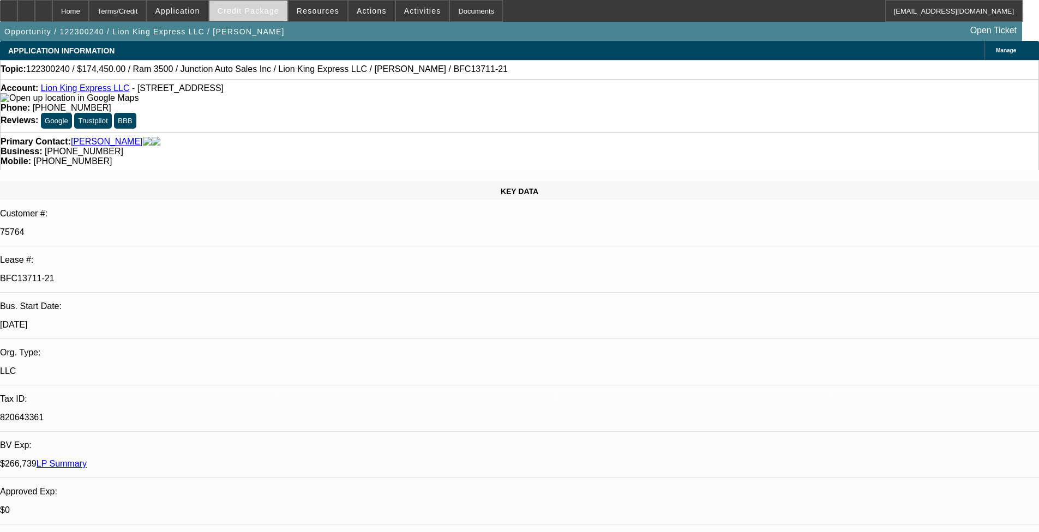
select select "0"
select select "1"
select select "6"
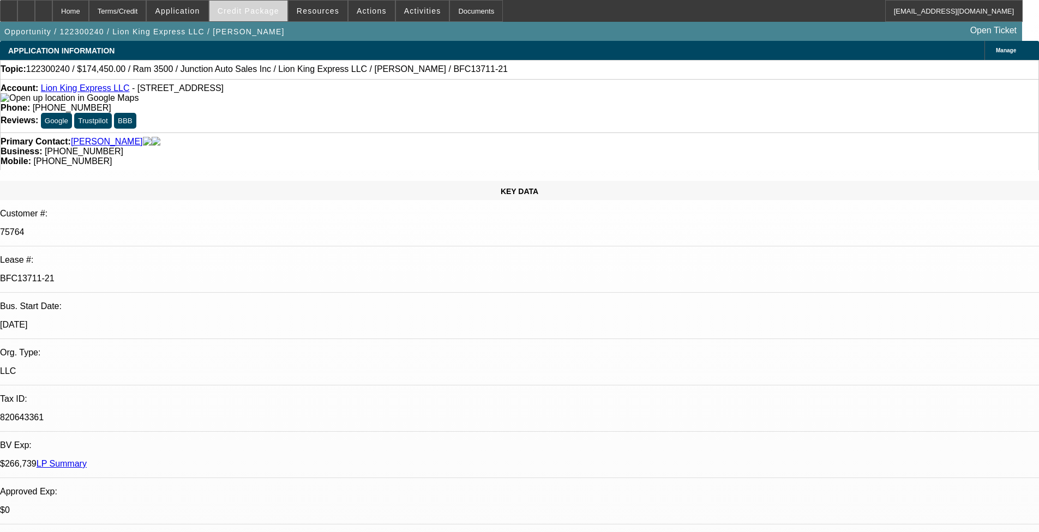
select select "1"
select select "6"
select select "1"
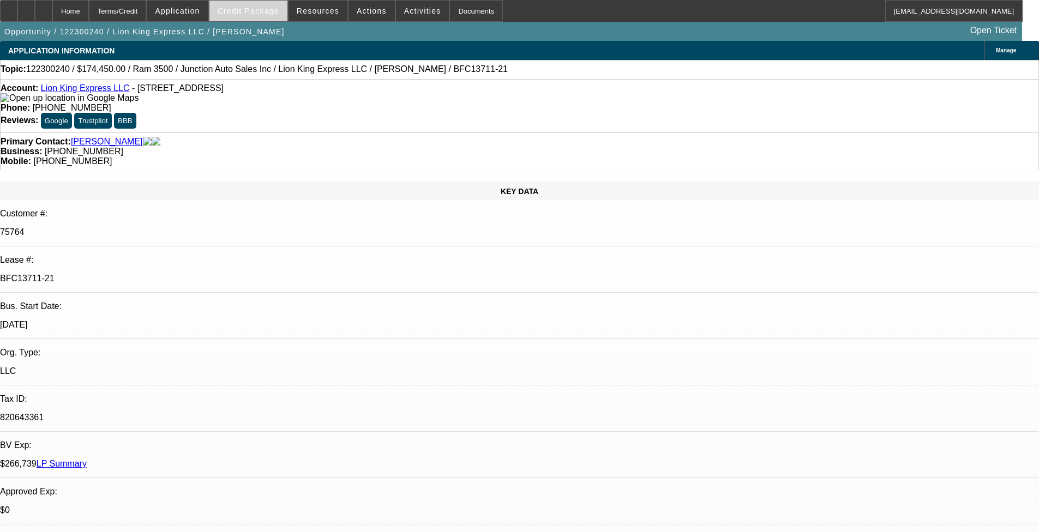
select select "6"
select select "1"
select select "6"
click at [268, 8] on span "Credit Package" at bounding box center [249, 11] width 62 height 9
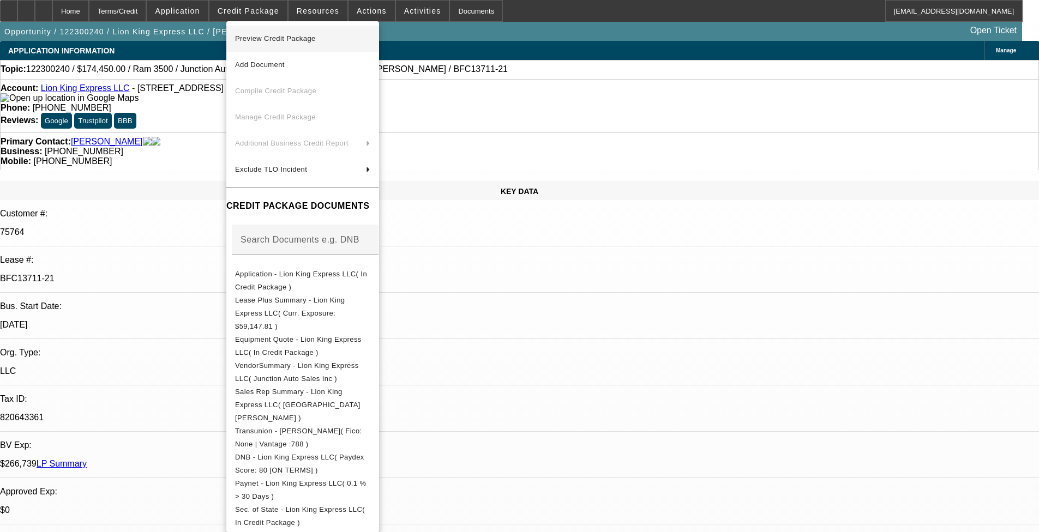
click at [271, 38] on span "Preview Credit Package" at bounding box center [275, 38] width 81 height 8
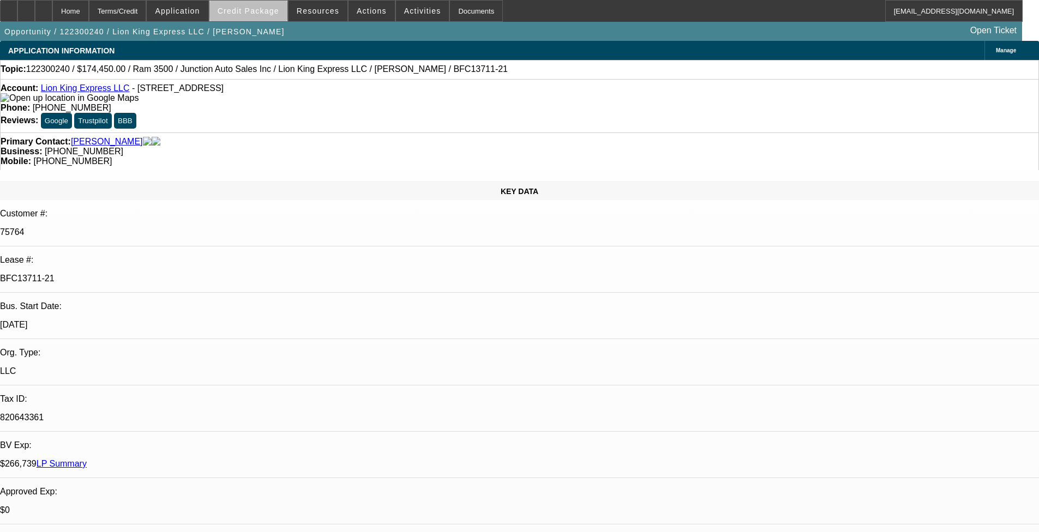
click at [284, 11] on span at bounding box center [248, 11] width 78 height 26
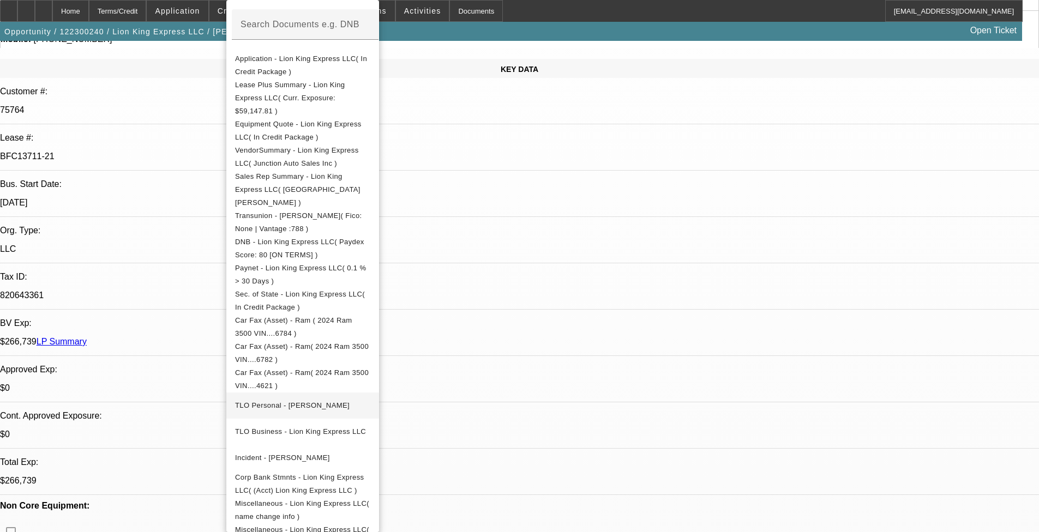
scroll to position [164, 0]
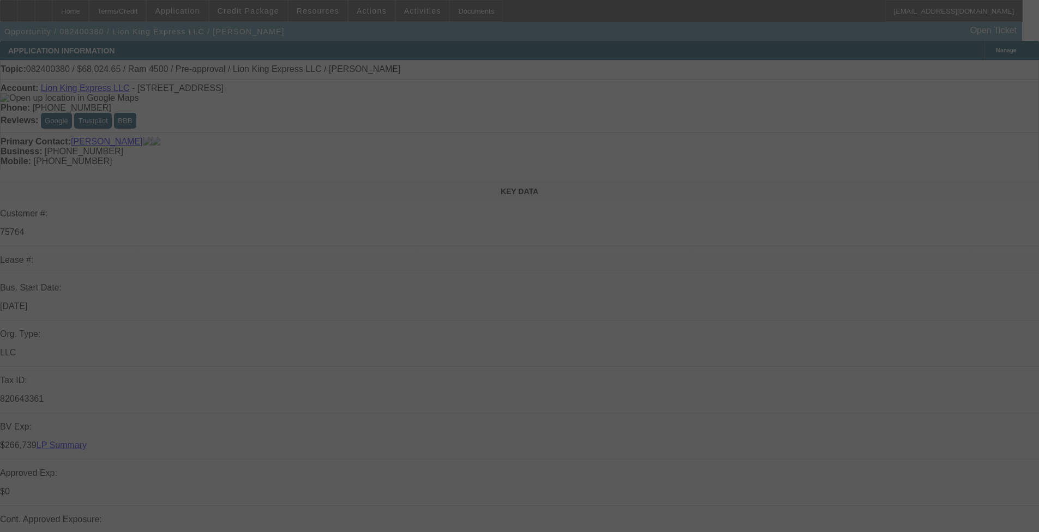
click at [266, 13] on div at bounding box center [519, 266] width 1039 height 532
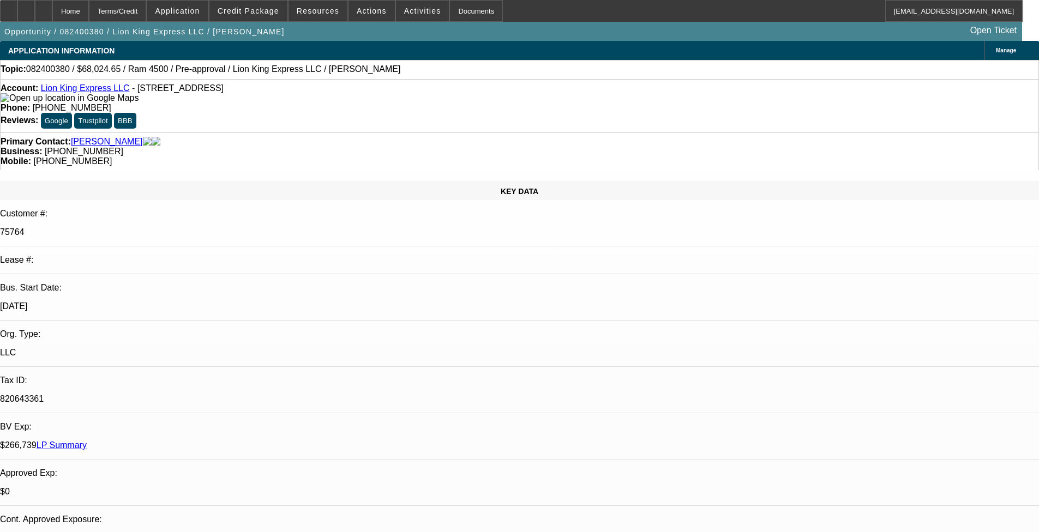
select select "0.1"
select select "2"
select select "0"
select select "0.1"
select select "0"
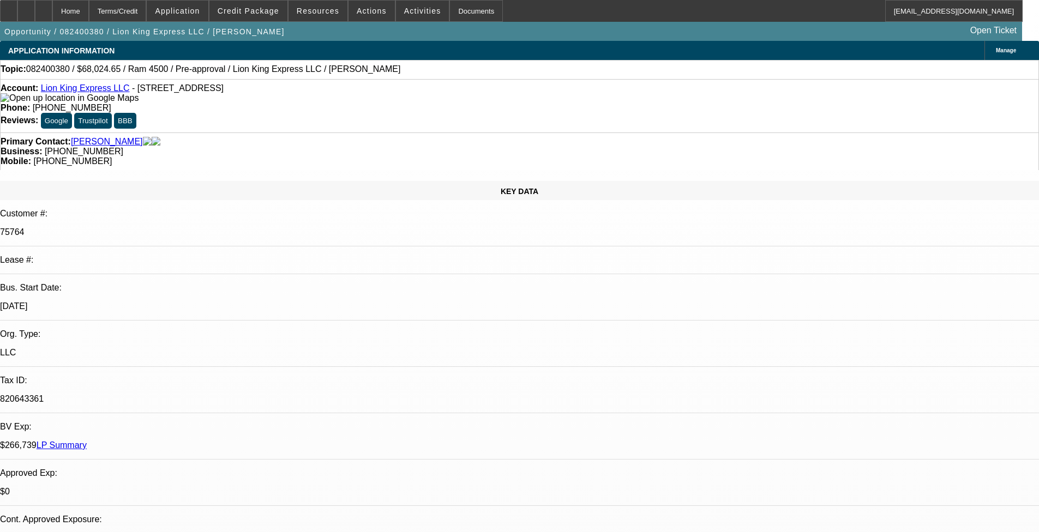
select select "0"
select select "2"
select select "0"
select select "0.1"
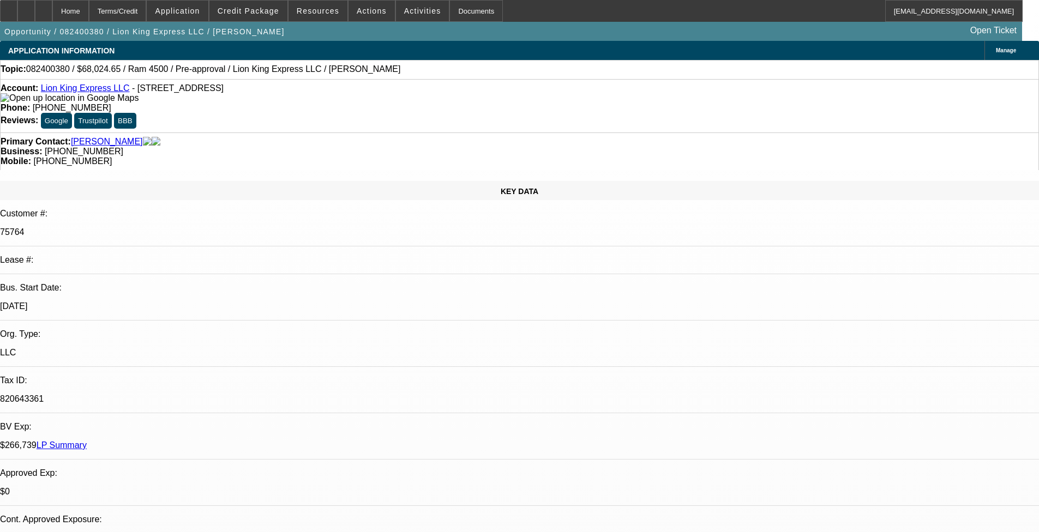
select select "0"
select select "1"
select select "2"
select select "6"
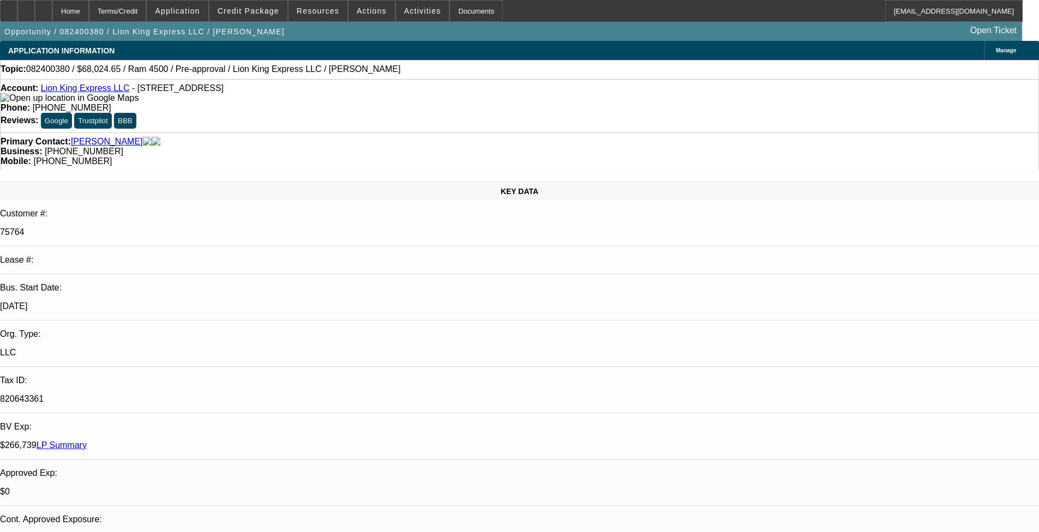
select select "1"
select select "6"
select select "1"
select select "2"
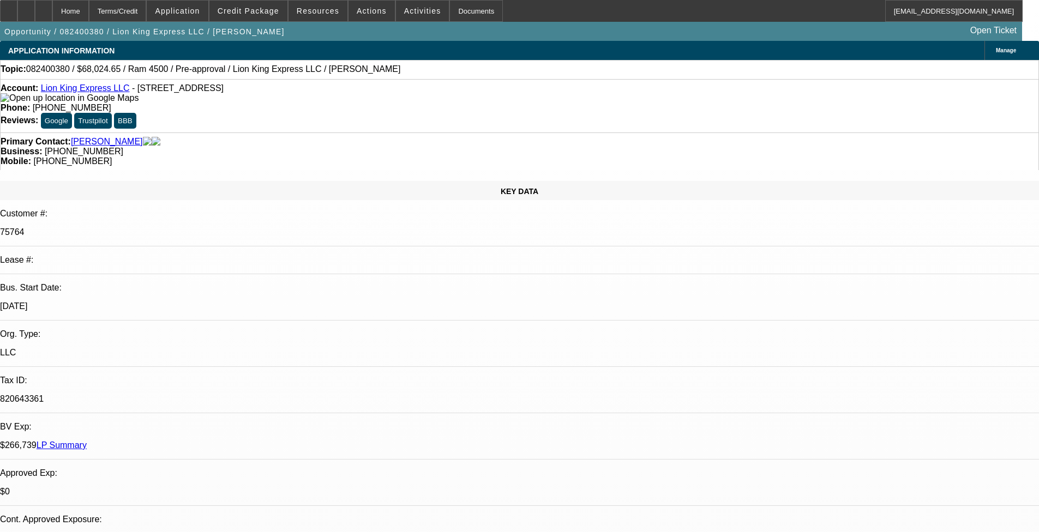
select select "6"
select select "1"
select select "6"
click at [266, 13] on span "Credit Package" at bounding box center [249, 11] width 62 height 9
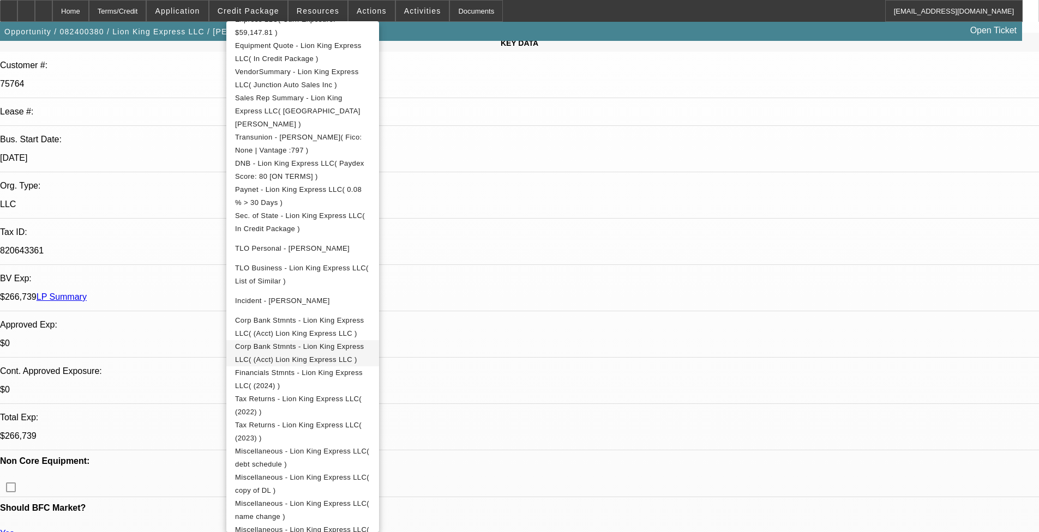
scroll to position [164, 0]
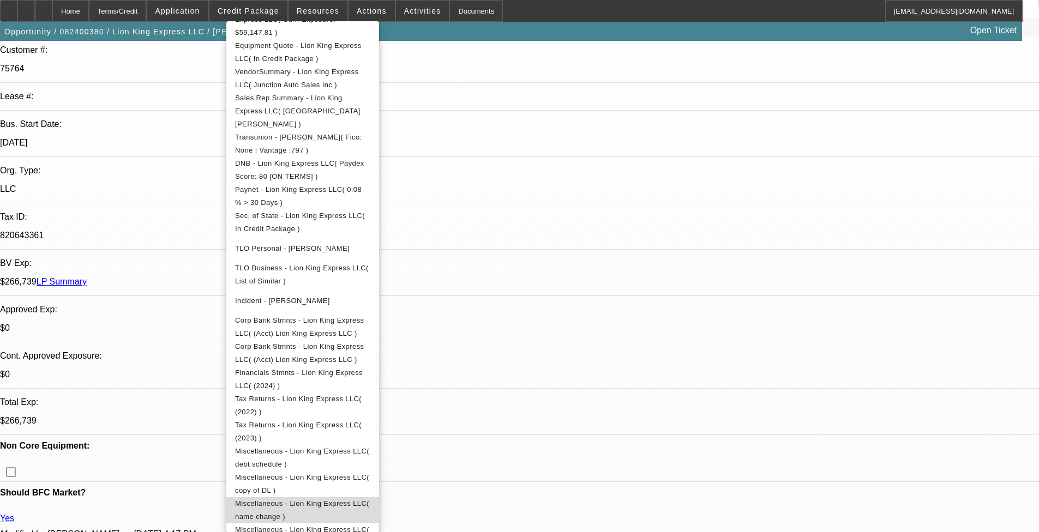
click at [357, 436] on span "Miscellaneous - Lion King Express LLC( name change )" at bounding box center [302, 510] width 134 height 21
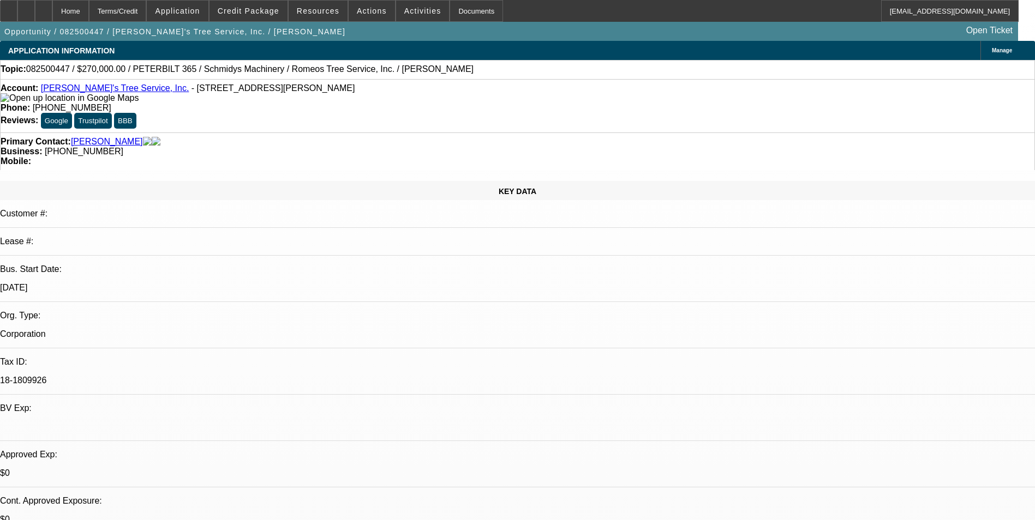
select select "0"
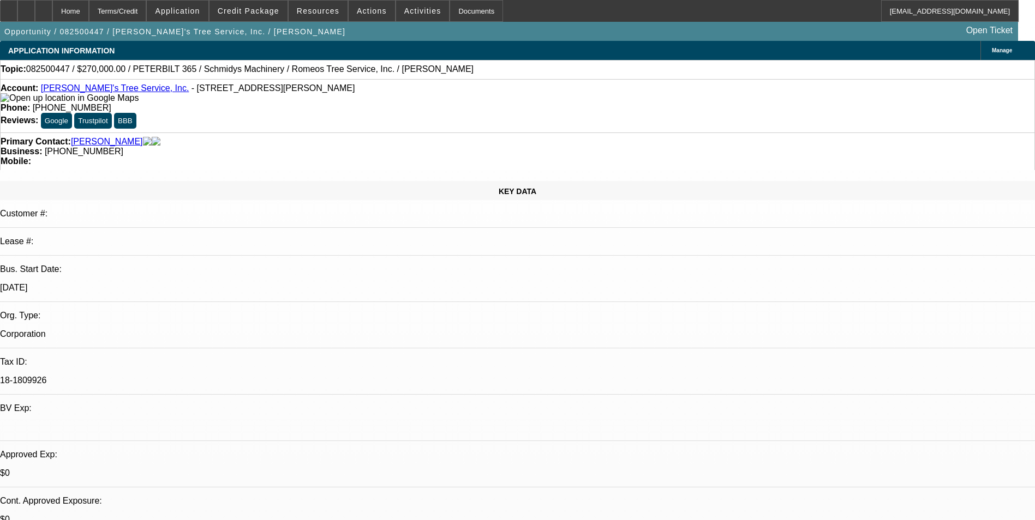
select select "0"
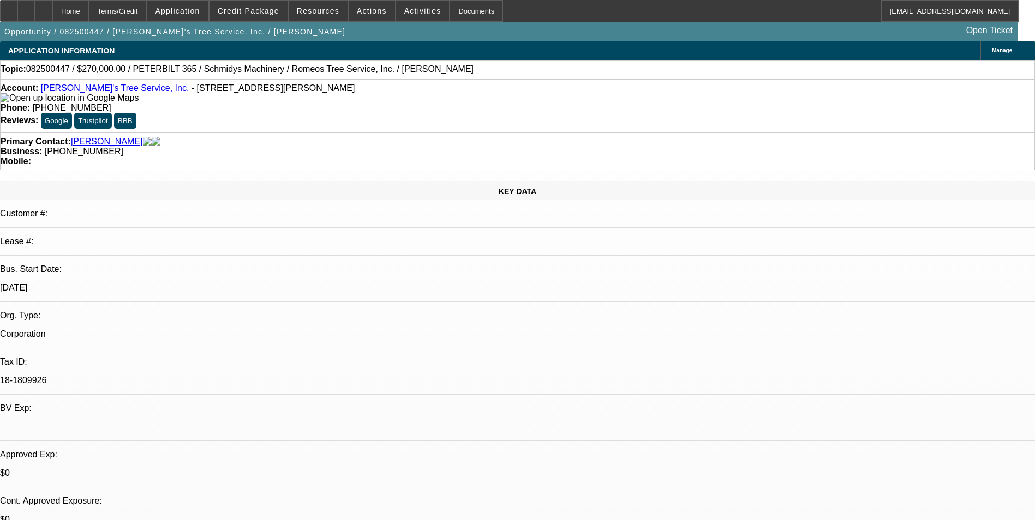
select select "0"
select select "1"
select select "3"
select select "6"
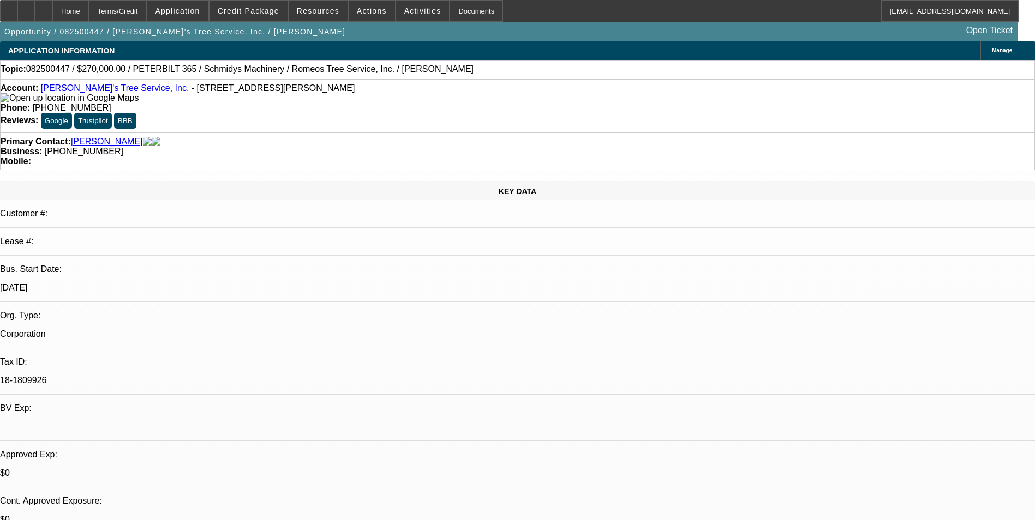
select select "1"
select select "3"
select select "6"
select select "1"
select select "3"
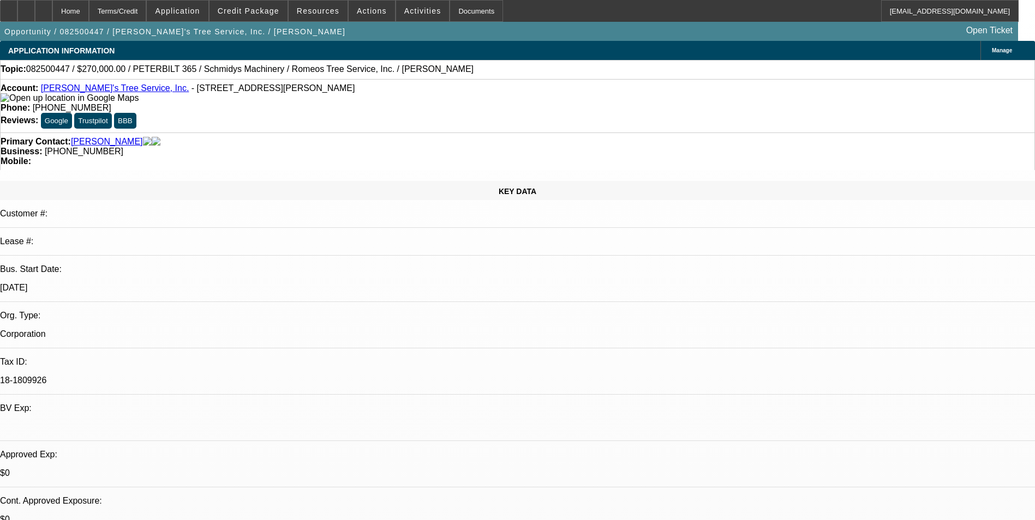
select select "6"
select select "1"
select select "3"
select select "6"
click at [262, 14] on span "Credit Package" at bounding box center [249, 11] width 62 height 9
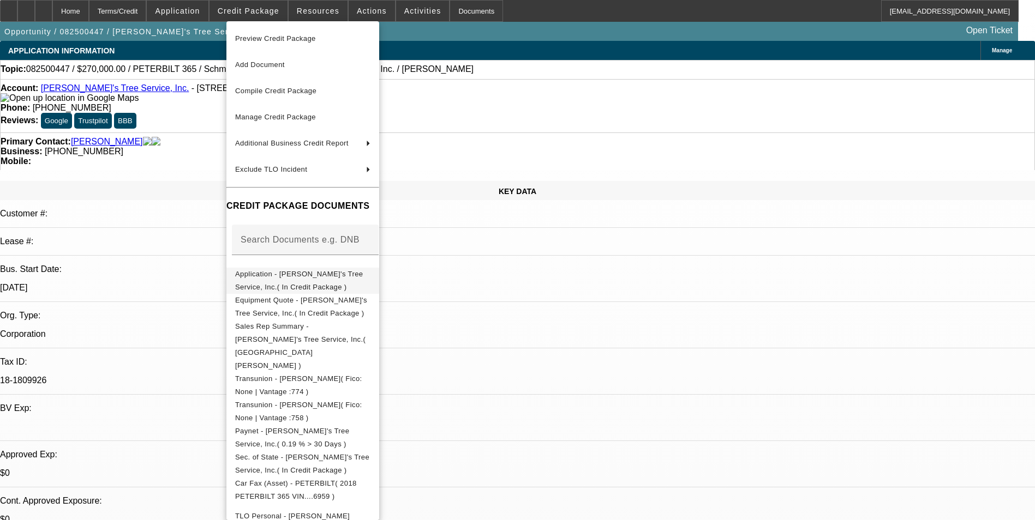
click at [293, 272] on span "Application - Romeo's Tree Service, Inc.( In Credit Package )" at bounding box center [302, 281] width 135 height 26
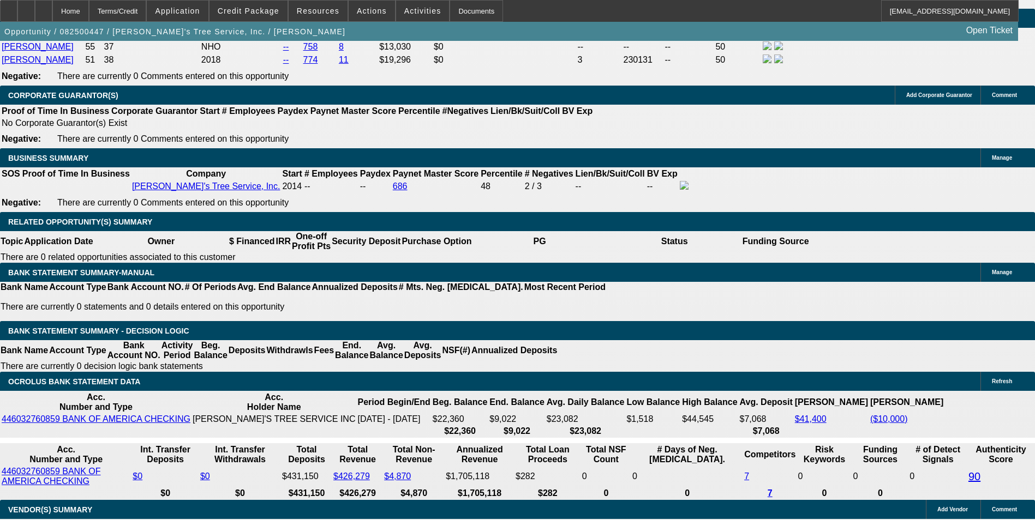
scroll to position [1855, 0]
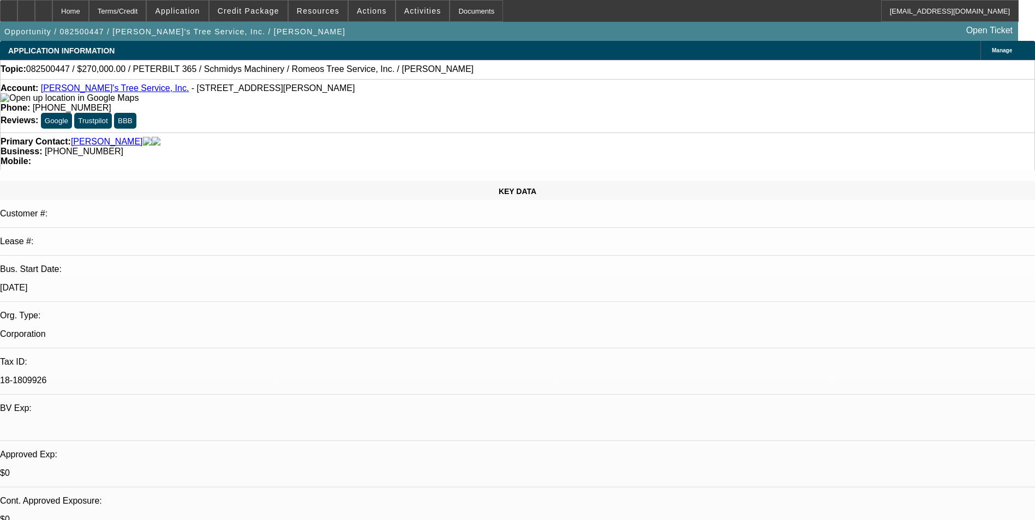
select select "0"
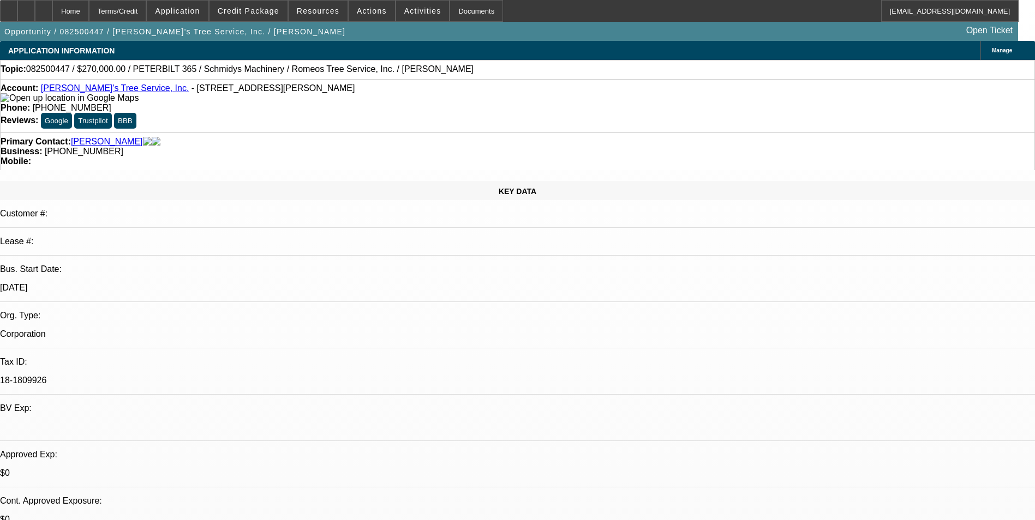
select select "0"
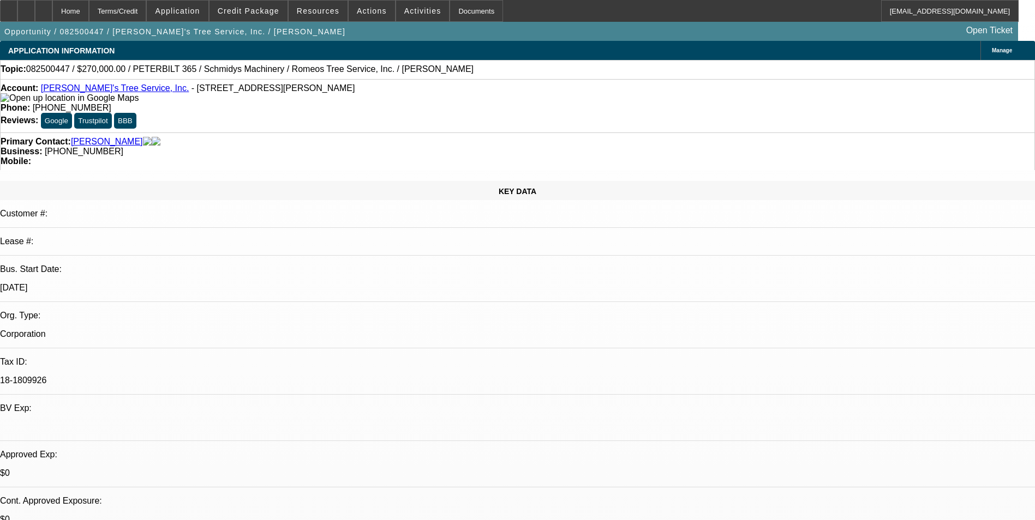
select select "0"
select select "1"
select select "3"
select select "6"
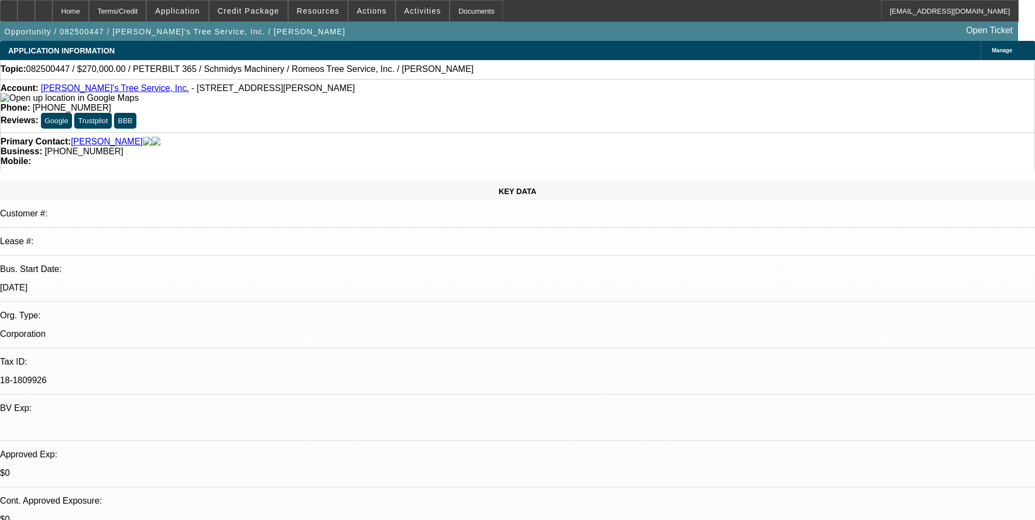
select select "1"
select select "3"
select select "6"
select select "1"
select select "3"
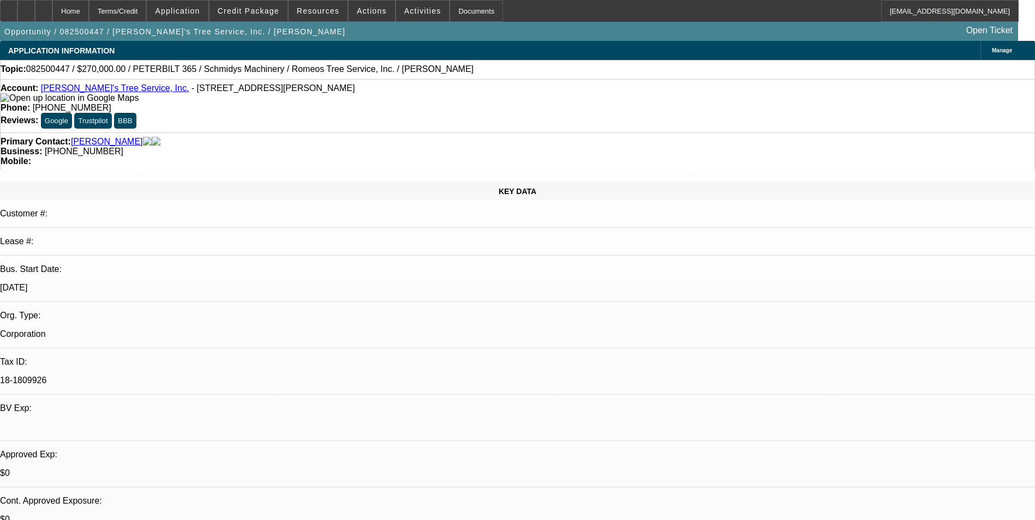
select select "6"
select select "1"
select select "3"
select select "6"
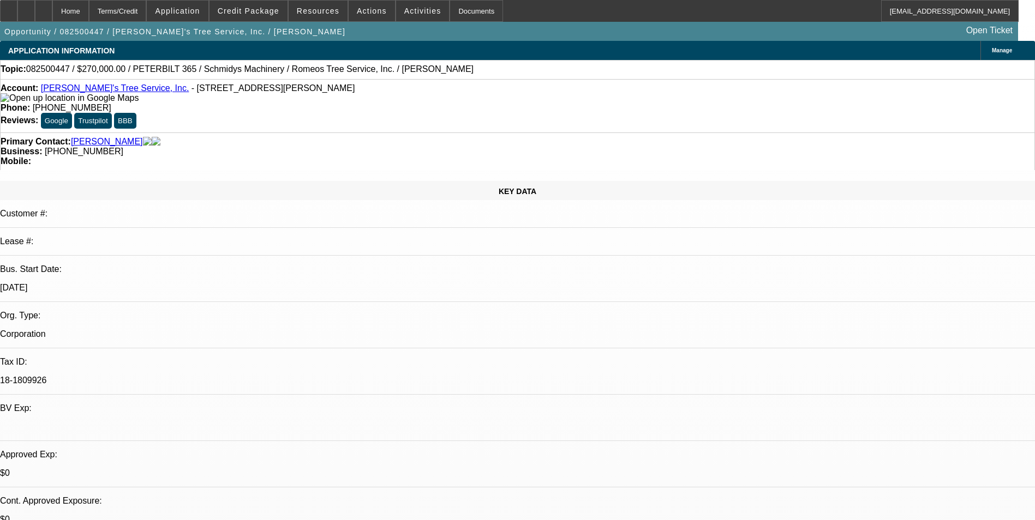
click at [105, 137] on link "[PERSON_NAME]" at bounding box center [107, 142] width 72 height 10
click at [112, 93] on link "[PERSON_NAME]'s Tree Service, Inc." at bounding box center [115, 87] width 148 height 9
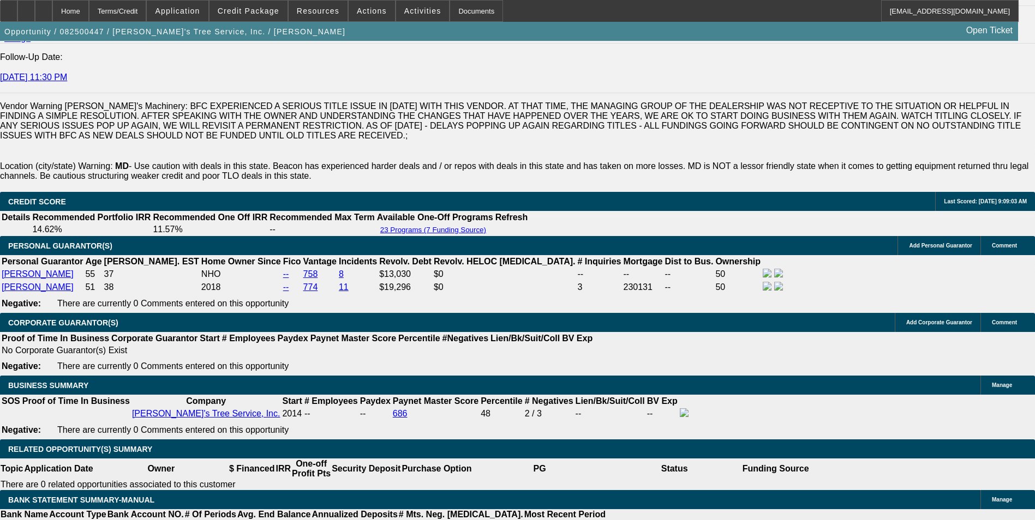
scroll to position [1691, 0]
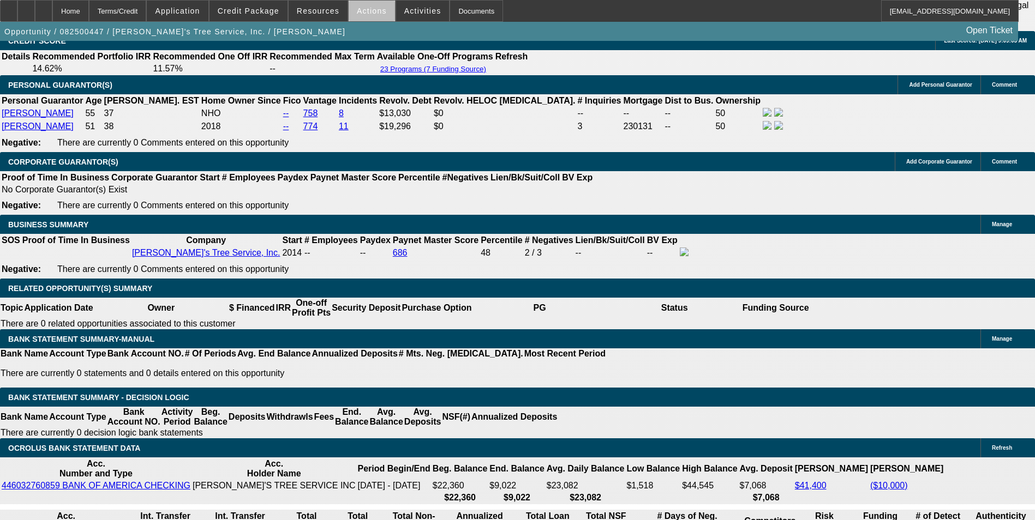
click at [371, 16] on span at bounding box center [372, 11] width 46 height 26
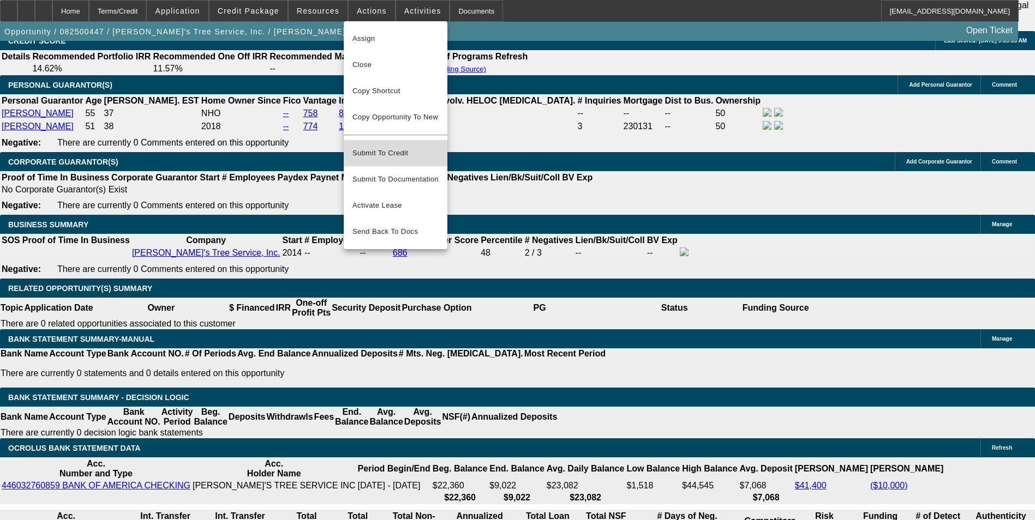
click at [394, 147] on span "Submit To Credit" at bounding box center [395, 153] width 86 height 13
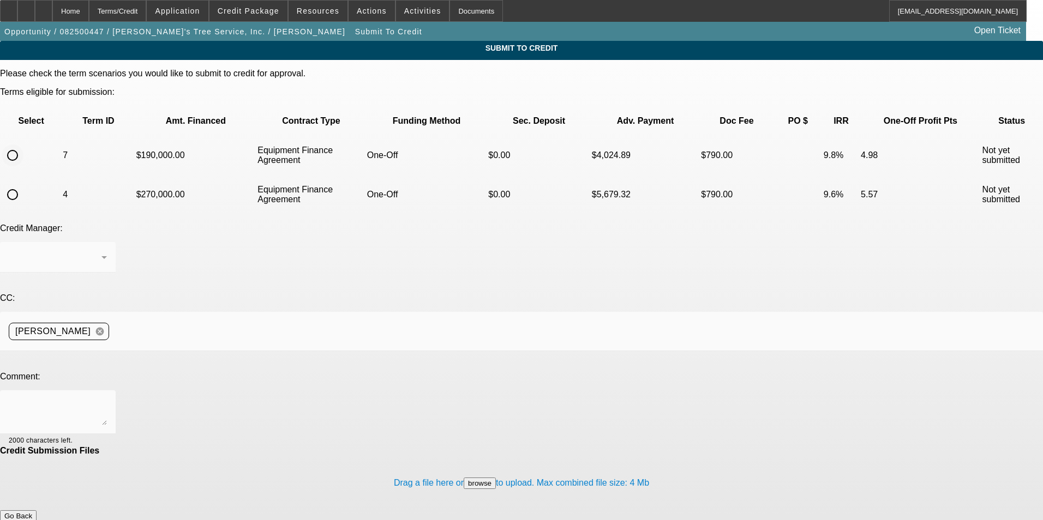
click at [23, 145] on input "radio" at bounding box center [13, 156] width 22 height 22
radio input "true"
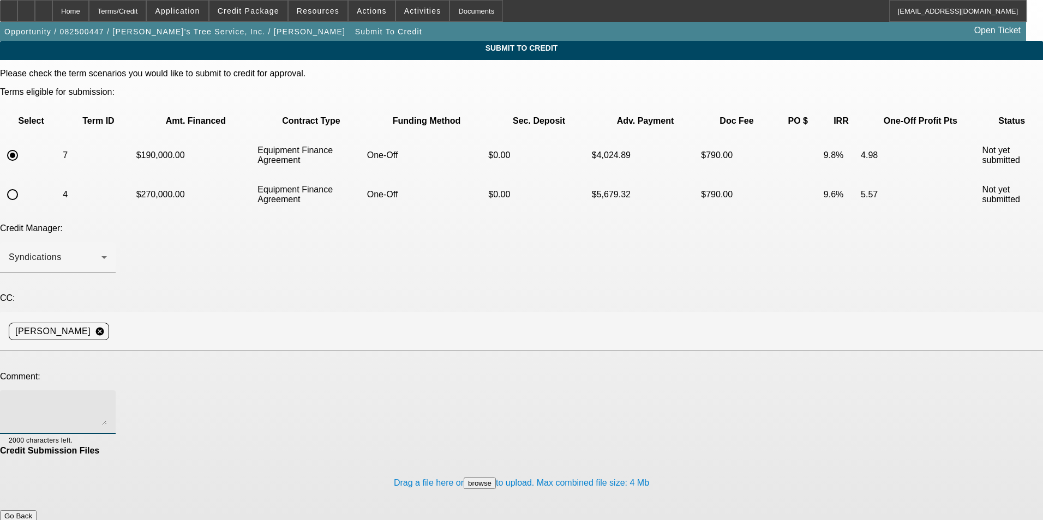
click at [107, 399] on textarea at bounding box center [58, 412] width 98 height 26
paste textarea "[US_EMPLOYER_IDENTIFICATION_NUMBER]"
type textarea "The first two digits of the TAX ID where swapped, the correct number is 81-1809…"
click at [31, 520] on button "Submit" at bounding box center [15, 527] width 31 height 11
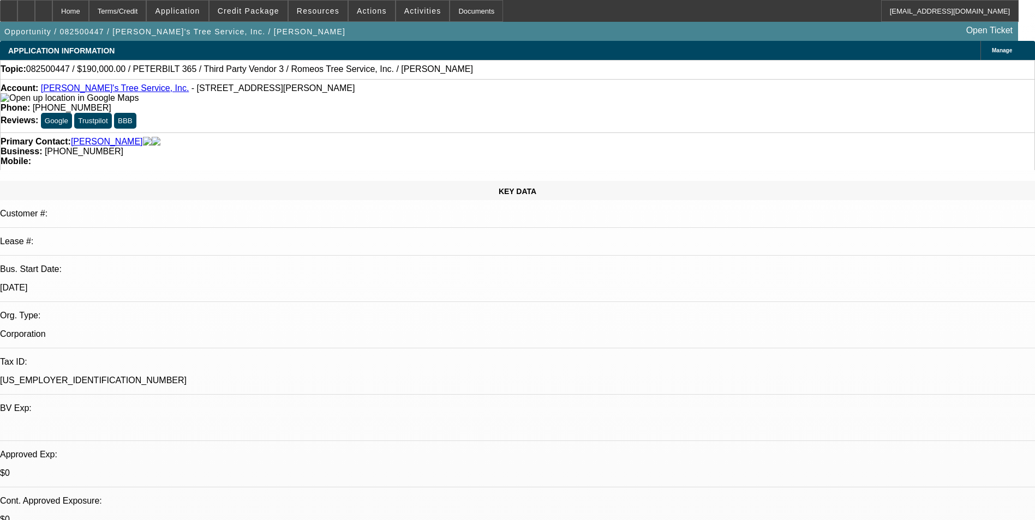
select select "0"
select select "3"
select select "0"
select select "6"
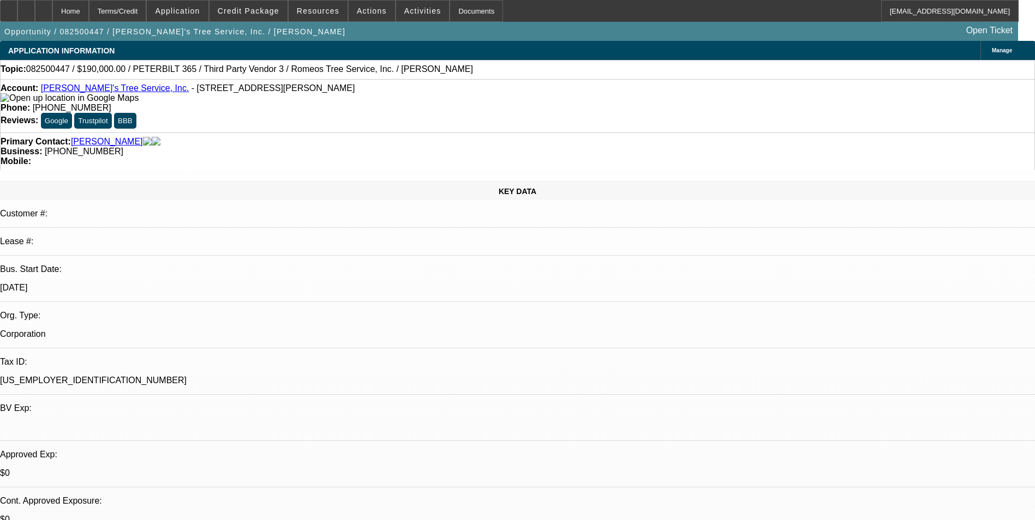
select select "0"
select select "3"
select select "0"
select select "6"
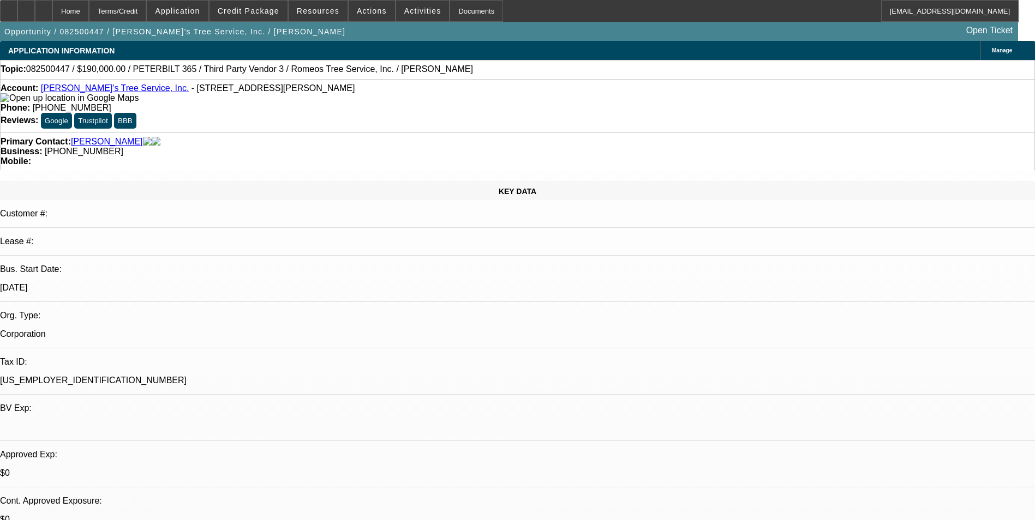
select select "0"
select select "3"
select select "0"
select select "6"
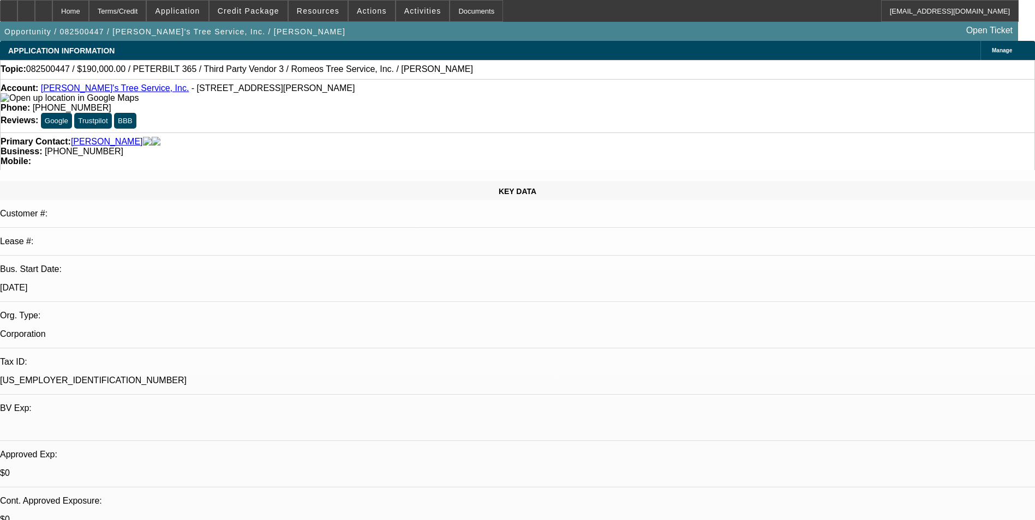
select select "0"
select select "3"
select select "0"
select select "6"
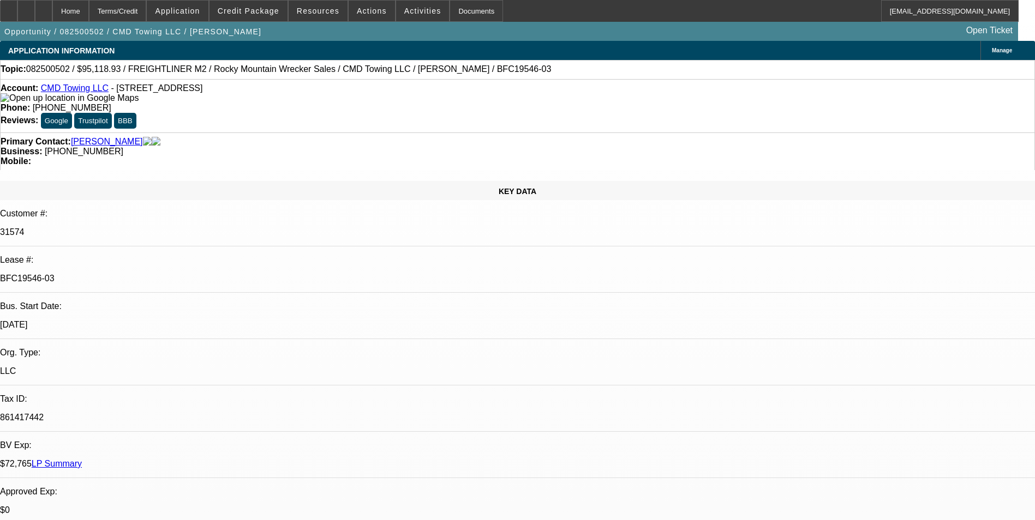
select select "0"
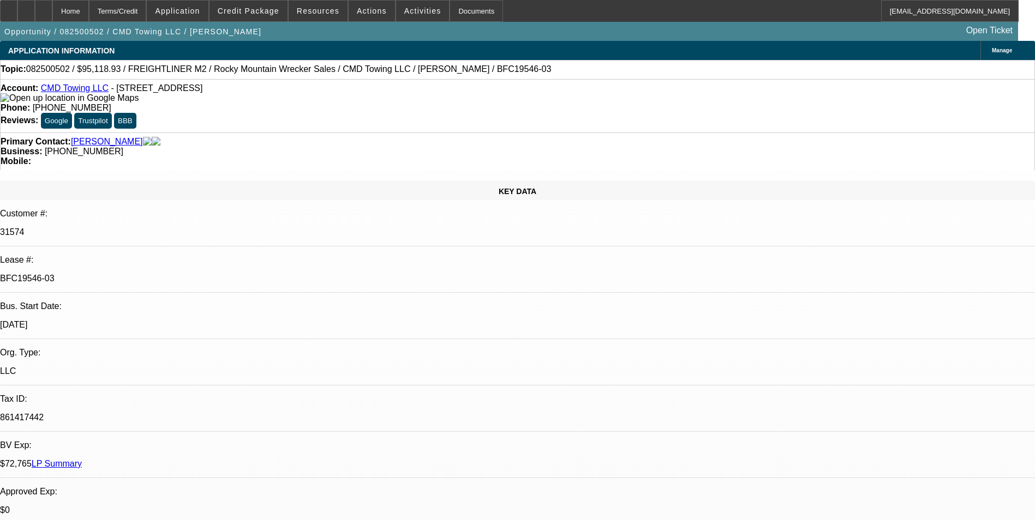
select select "0"
select select "1"
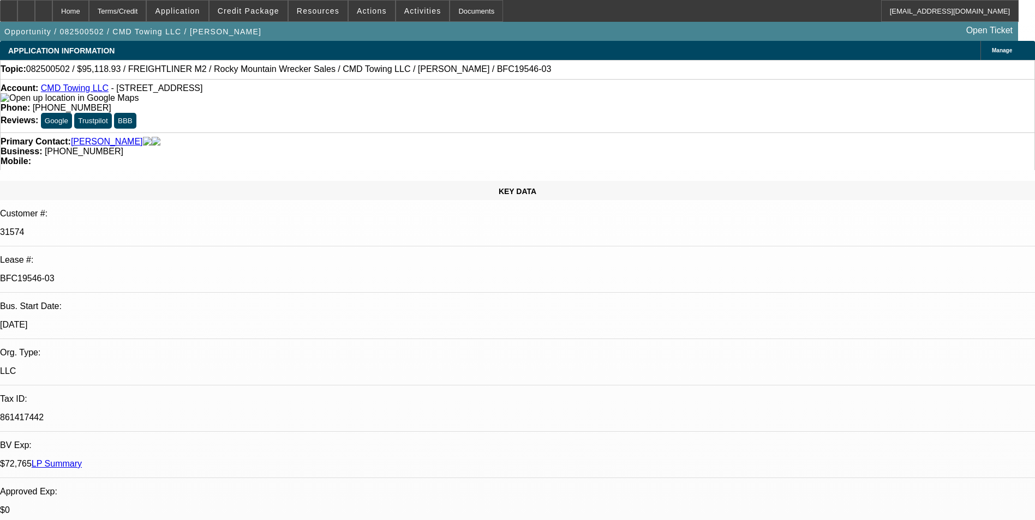
select select "1"
select select "6"
select select "1"
select select "6"
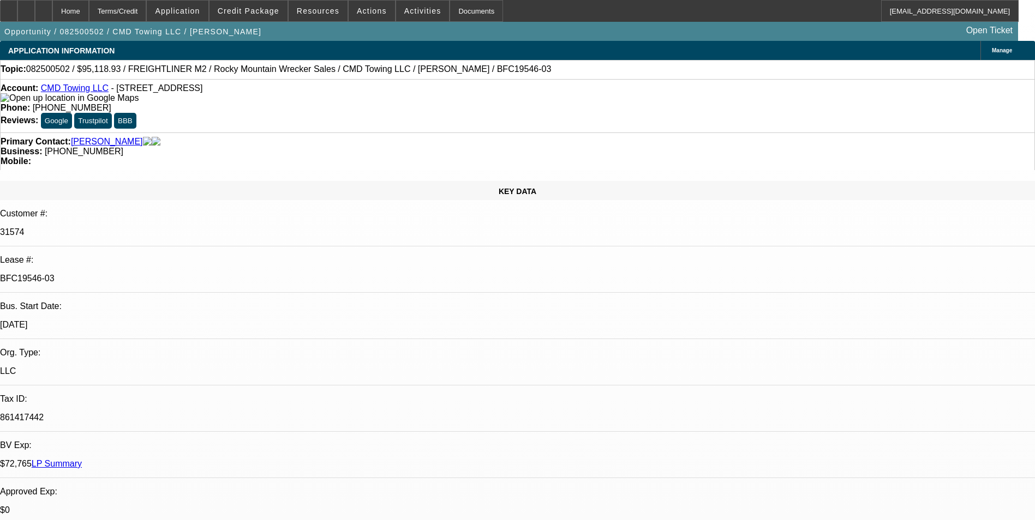
select select "1"
select select "6"
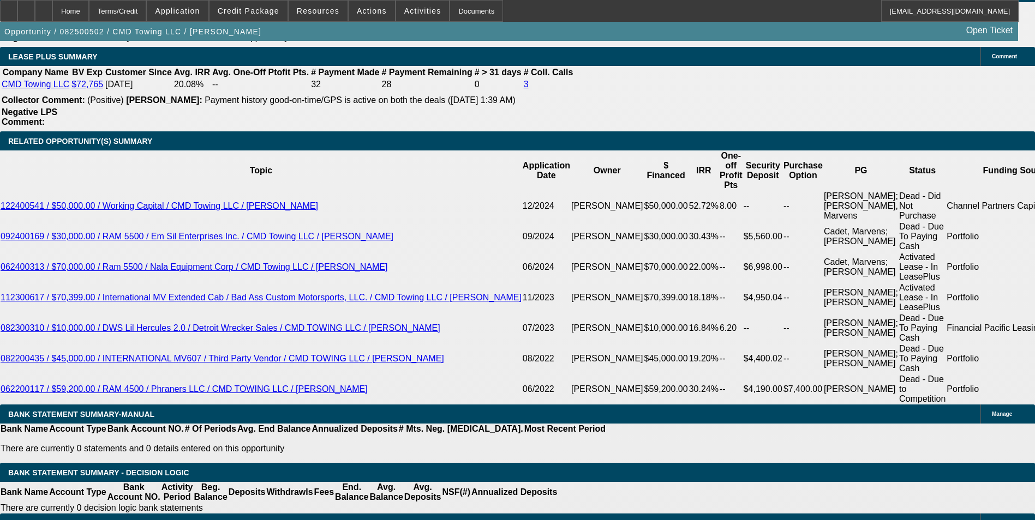
scroll to position [1909, 0]
